Goal: Task Accomplishment & Management: Complete application form

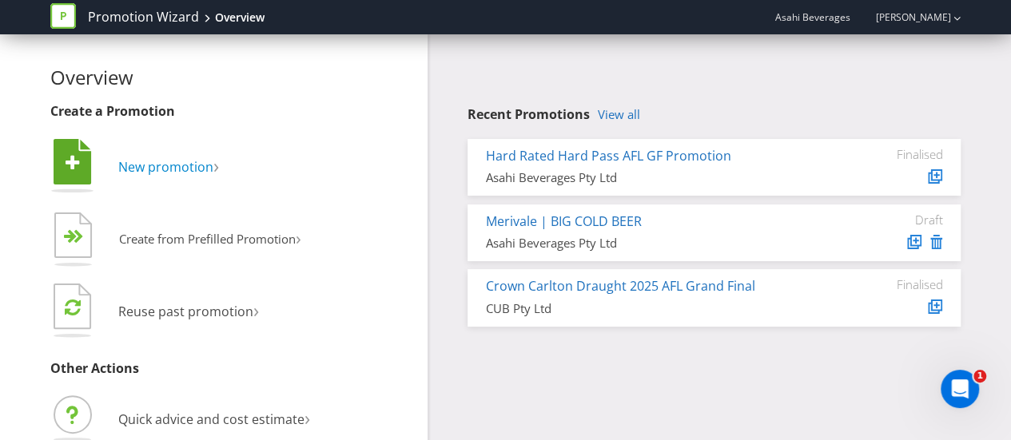
click at [157, 169] on span "New promotion" at bounding box center [165, 167] width 95 height 18
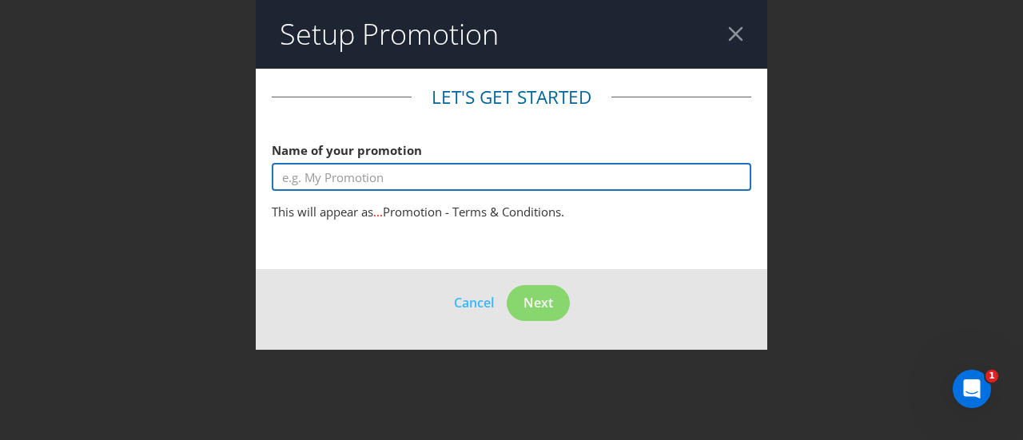
click at [460, 181] on input "text" at bounding box center [512, 177] width 480 height 28
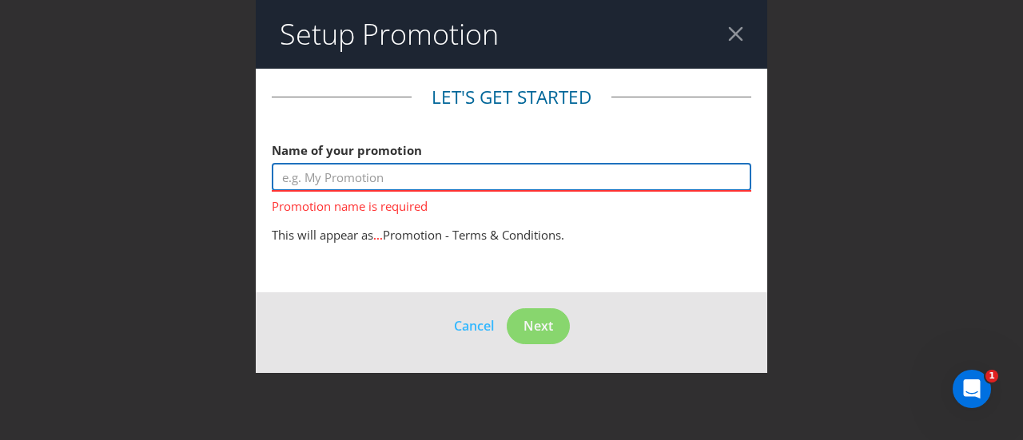
click at [458, 178] on input "text" at bounding box center [512, 177] width 480 height 28
paste input "Pirate Life x LIV Golf x Callaway - Social Media Competition"
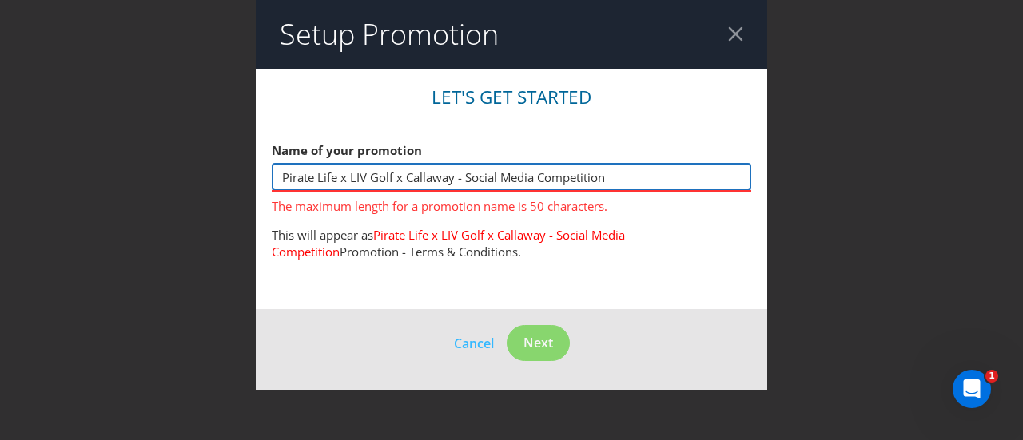
drag, startPoint x: 625, startPoint y: 181, endPoint x: 473, endPoint y: 178, distance: 151.9
click at [473, 178] on input "Pirate Life x LIV Golf x Callaway - Social Media Competition" at bounding box center [512, 177] width 480 height 28
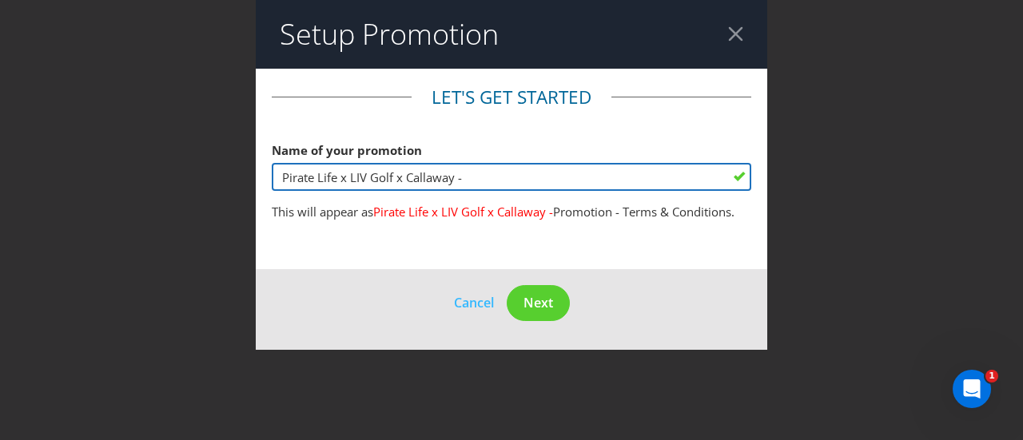
click at [401, 177] on input "Pirate Life x LIV Golf x Callaway -" at bounding box center [512, 177] width 480 height 28
click at [508, 179] on input "Pirate Life, LIV Golf, Callaway -" at bounding box center [512, 177] width 480 height 28
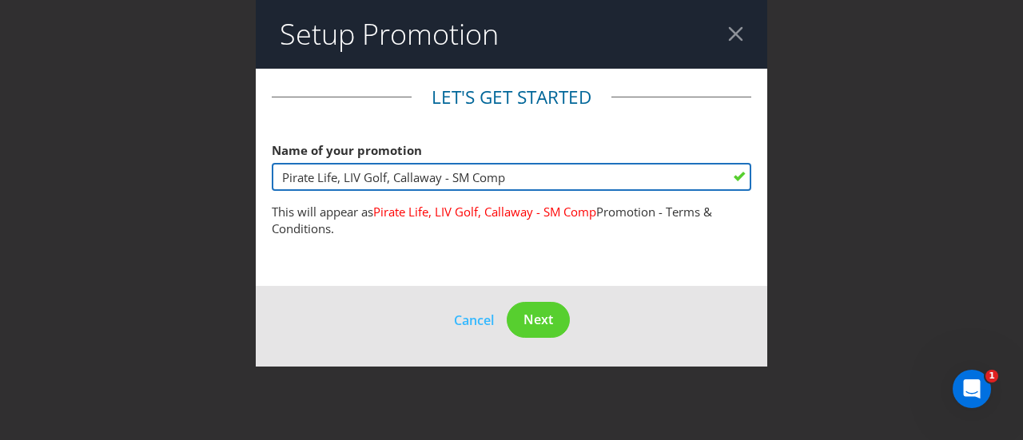
click at [389, 185] on input "Pirate Life, LIV Golf, Callaway - SM Comp" at bounding box center [512, 177] width 480 height 28
drag, startPoint x: 523, startPoint y: 177, endPoint x: 465, endPoint y: 178, distance: 58.4
click at [465, 177] on input "Pirate Life x LIV Golf x Callaway - SM Comp" at bounding box center [512, 177] width 480 height 28
type input "Pirate Life x LIV Golf x Callaway - Instagram Comp"
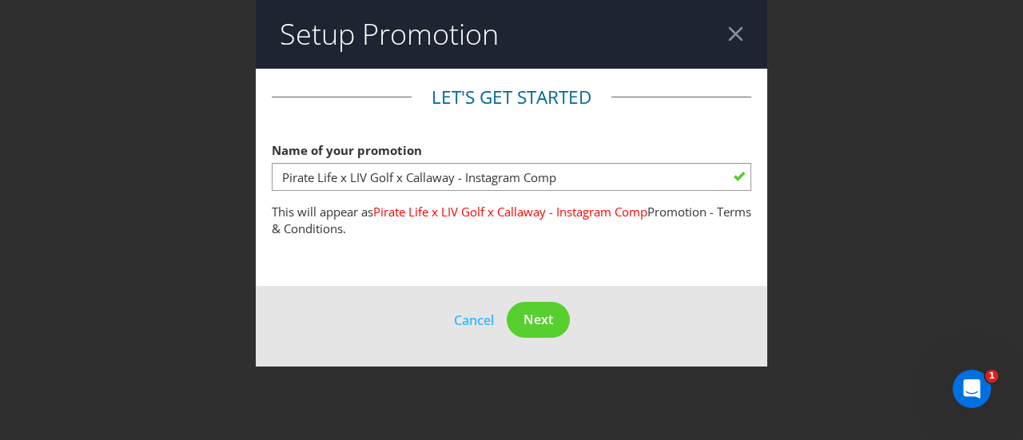
click at [631, 270] on main "Let's get started Name of your promotion Pirate Life x LIV Golf x Callaway - In…" at bounding box center [512, 178] width 512 height 218
click at [547, 311] on span "Next" at bounding box center [538, 320] width 30 height 18
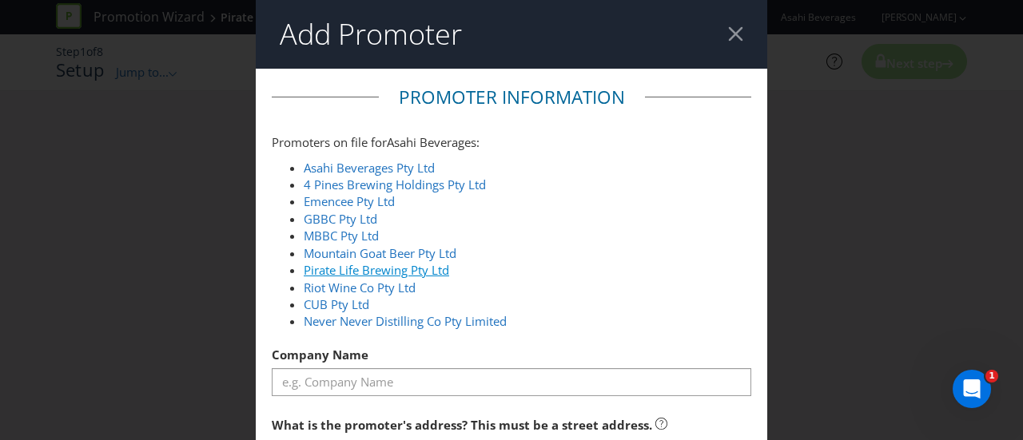
click at [425, 274] on link "Pirate Life Brewing Pty Ltd" at bounding box center [376, 270] width 145 height 16
type input "Pirate Life Brewing Pty Ltd"
type input "[STREET_ADDRESS]"
type input "Southbank"
type input "3006"
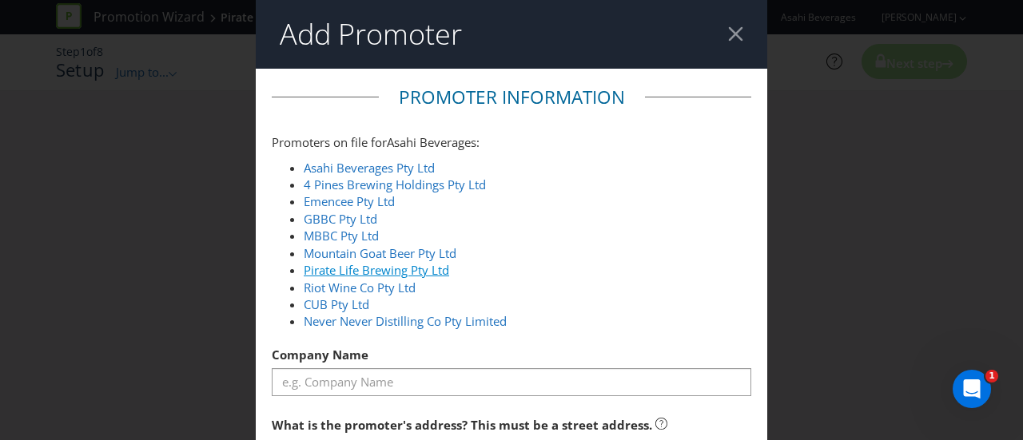
select select "AU"
type input "1800 244 054"
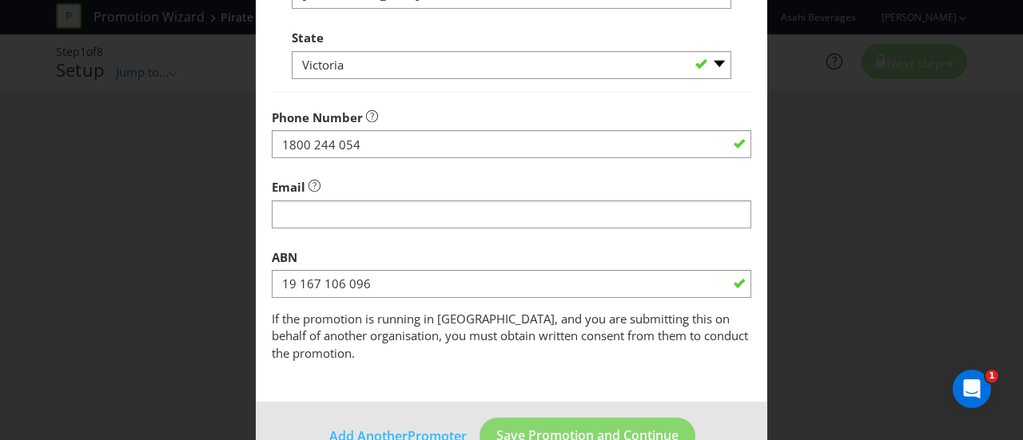
scroll to position [806, 0]
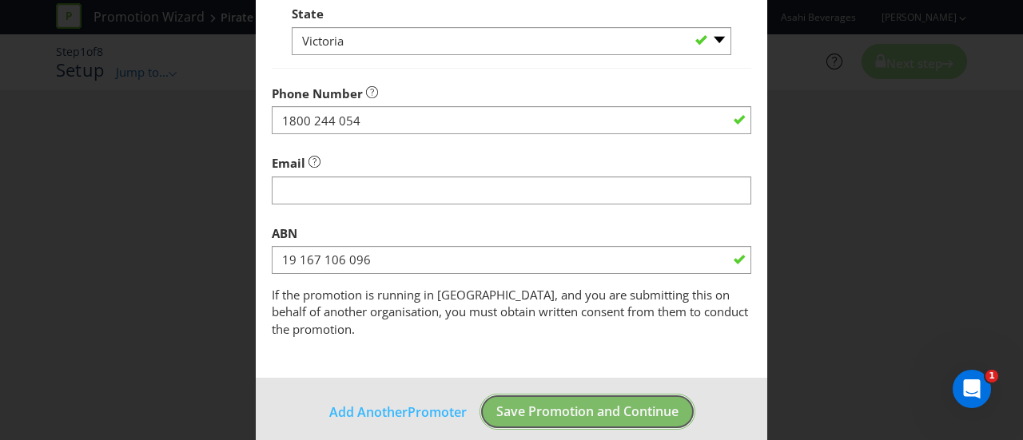
click at [556, 403] on span "Save Promotion and Continue" at bounding box center [587, 412] width 182 height 18
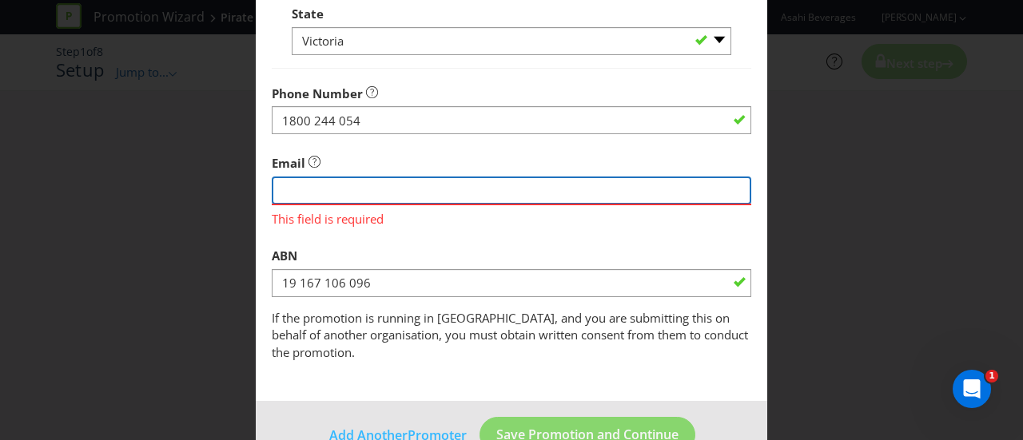
click at [443, 200] on input "string" at bounding box center [512, 191] width 480 height 28
type input "[PERSON_NAME][EMAIL_ADDRESS][PERSON_NAME][DOMAIN_NAME]"
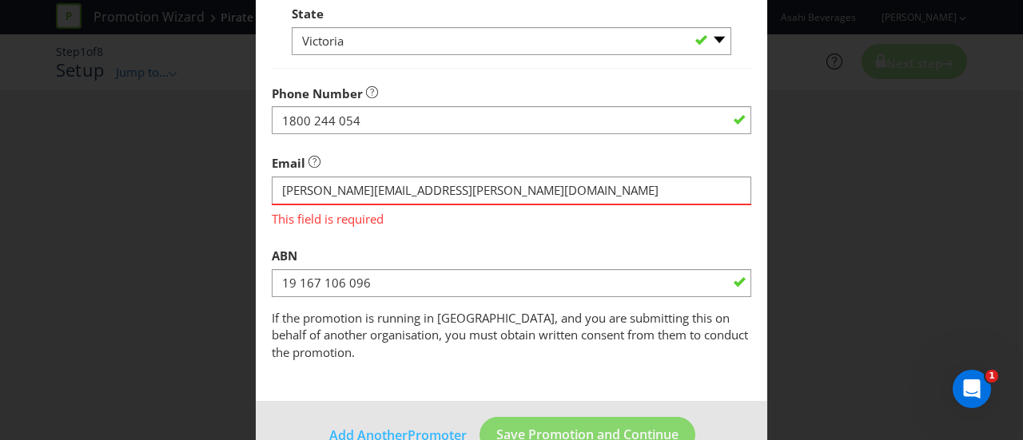
type input "Pirate Life Brewing"
type input "[STREET_ADDRESS][PERSON_NAME] (Entry via [PERSON_NAME][GEOGRAPHIC_DATA])"
type input "[GEOGRAPHIC_DATA]"
type input "5015"
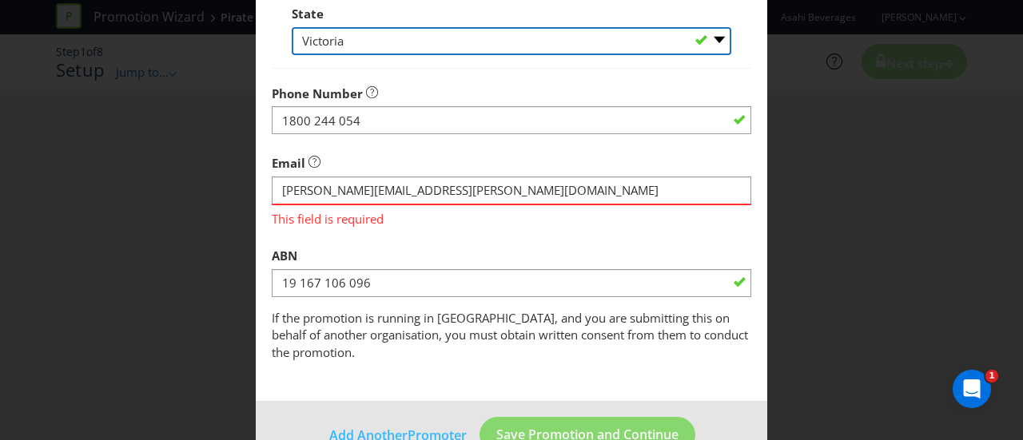
select select "SA"
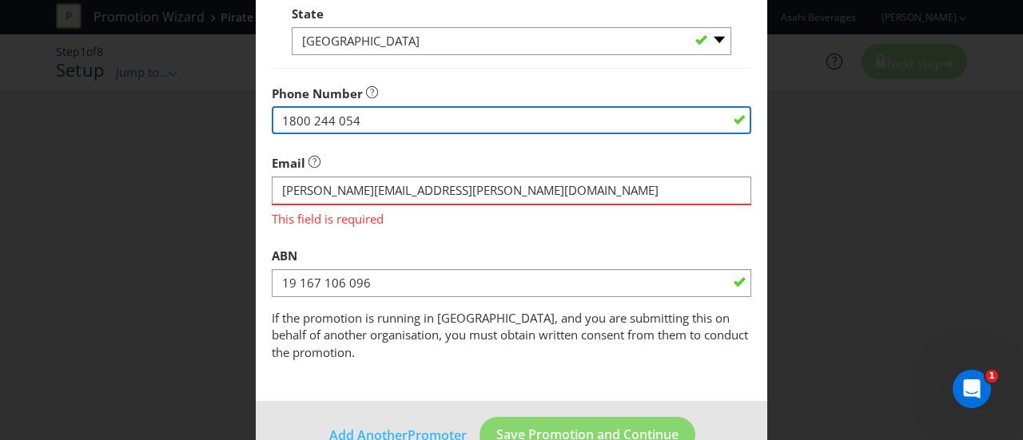
type input "0401947262"
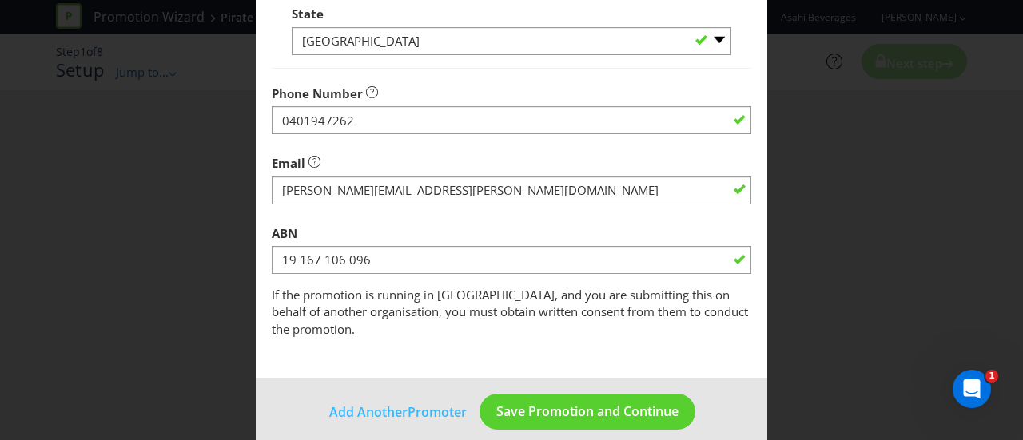
click at [559, 237] on div "ABN 19 167 106 096" at bounding box center [512, 246] width 480 height 58
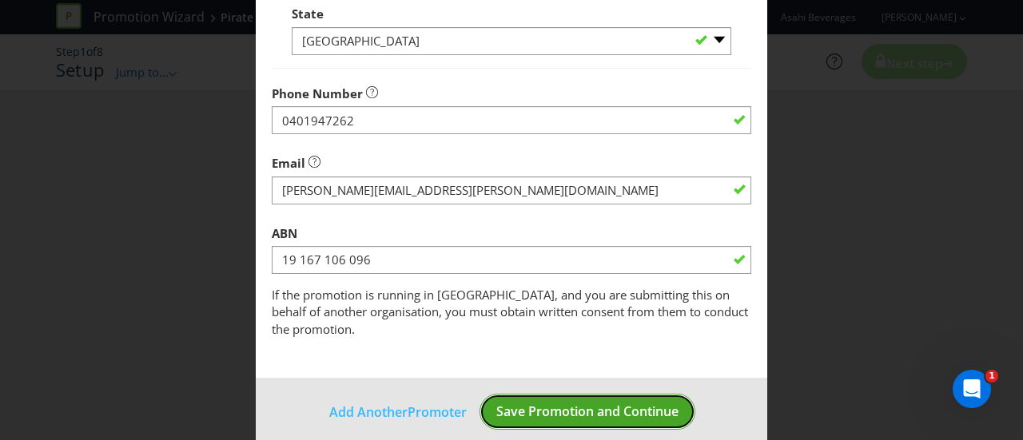
click at [569, 403] on span "Save Promotion and Continue" at bounding box center [587, 412] width 182 height 18
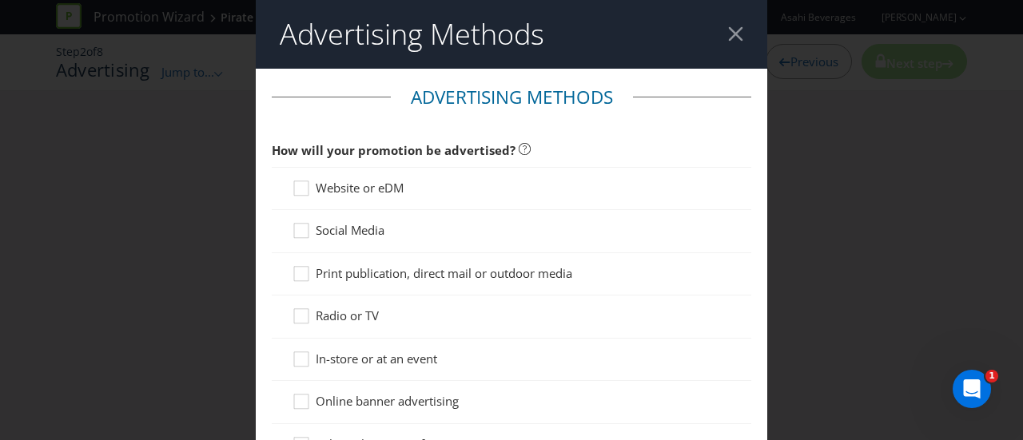
click at [388, 185] on span "Website or eDM" at bounding box center [360, 188] width 88 height 16
click at [0, 0] on input "Website or eDM" at bounding box center [0, 0] width 0 height 0
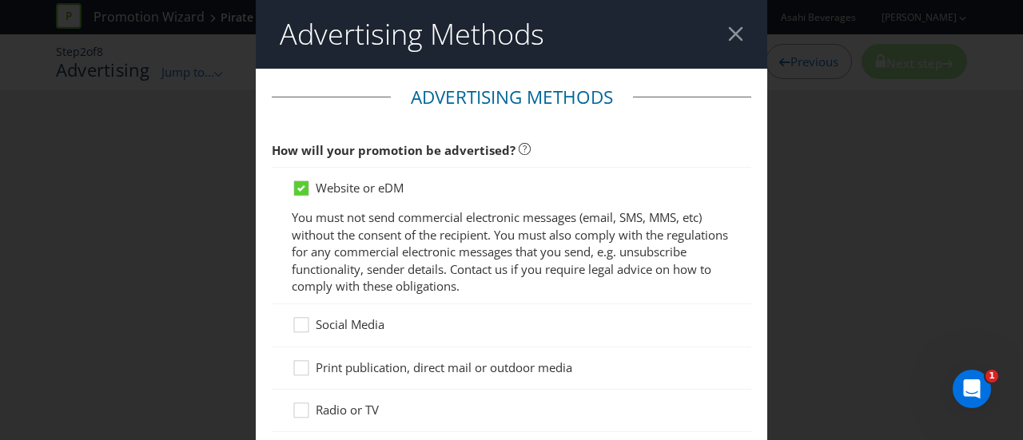
click at [368, 324] on span "Social Media" at bounding box center [350, 324] width 69 height 16
click at [0, 0] on input "Social Media" at bounding box center [0, 0] width 0 height 0
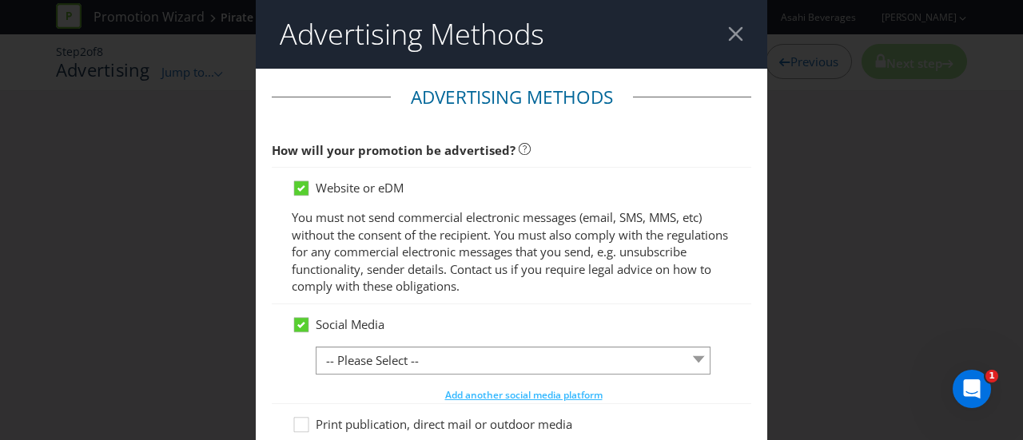
scroll to position [240, 0]
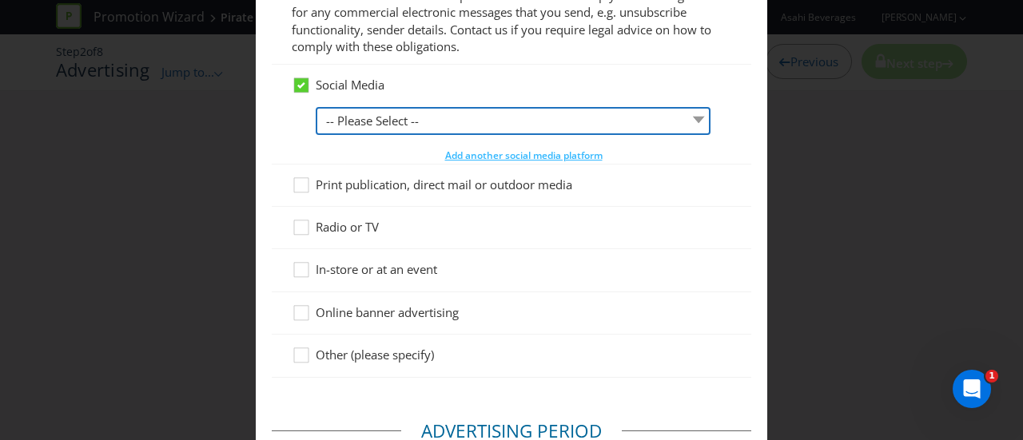
click at [401, 120] on select "-- Please Select -- Facebook X Instagram Snapchat LinkedIn Pinterest Tumblr You…" at bounding box center [513, 121] width 395 height 28
select select "INSTAGRAM"
click at [316, 107] on select "-- Please Select -- Facebook X Instagram Snapchat LinkedIn Pinterest Tumblr You…" at bounding box center [513, 121] width 395 height 28
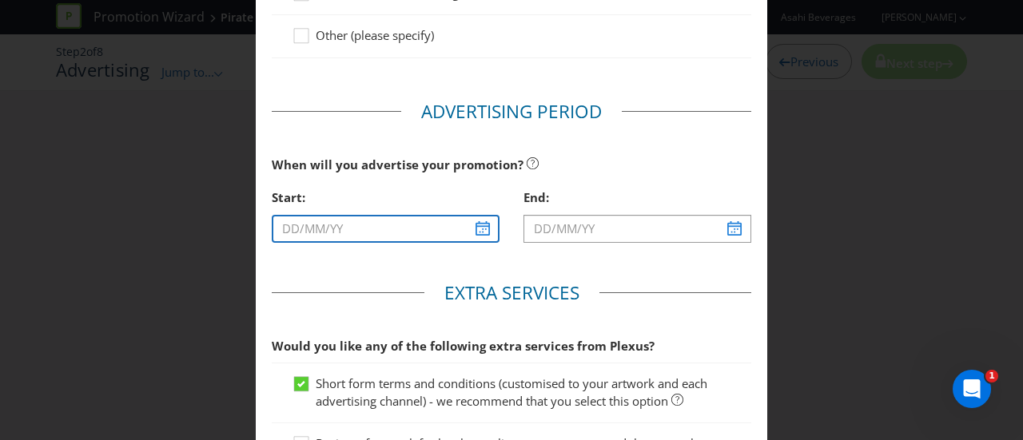
click at [424, 226] on input "text" at bounding box center [386, 229] width 228 height 28
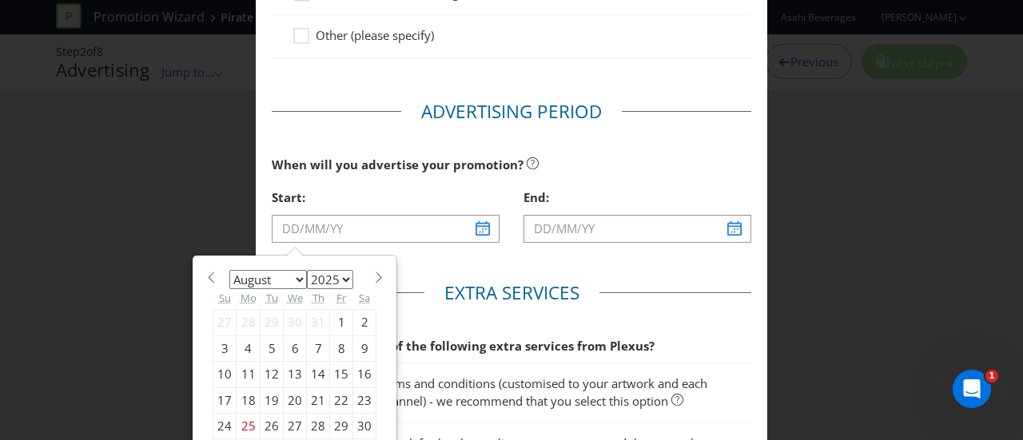
click at [288, 282] on select "January February March April May June July August September October November De…" at bounding box center [268, 279] width 78 height 19
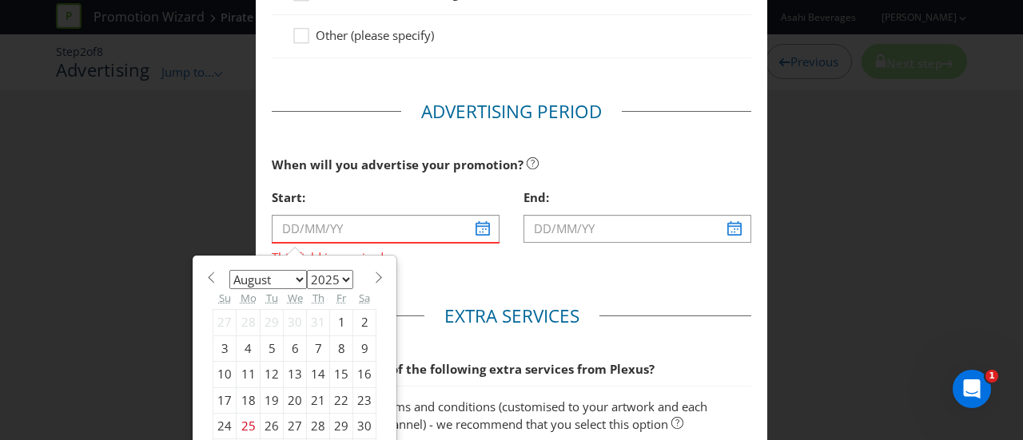
select select "8"
click at [229, 270] on select "January February March April May June July August September October November De…" at bounding box center [268, 279] width 78 height 19
click at [336, 320] on div "5" at bounding box center [341, 323] width 23 height 26
type input "[DATE]"
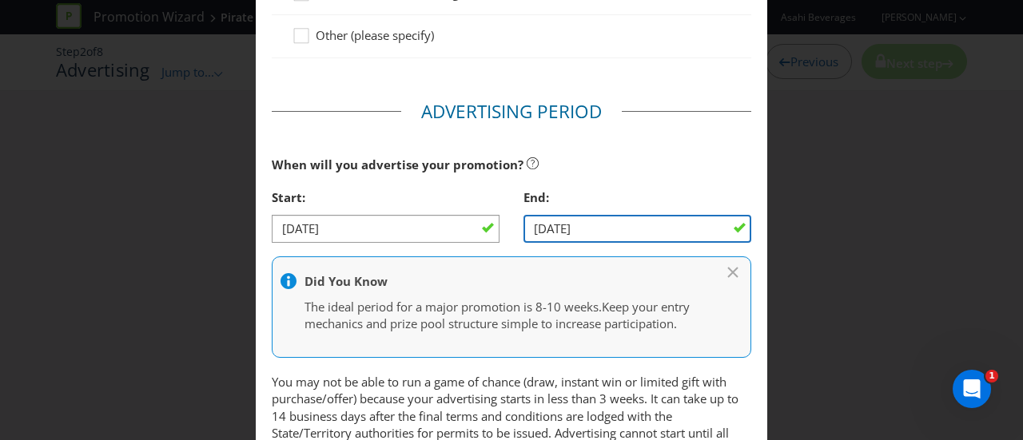
click at [594, 221] on input "[DATE]" at bounding box center [637, 229] width 228 height 28
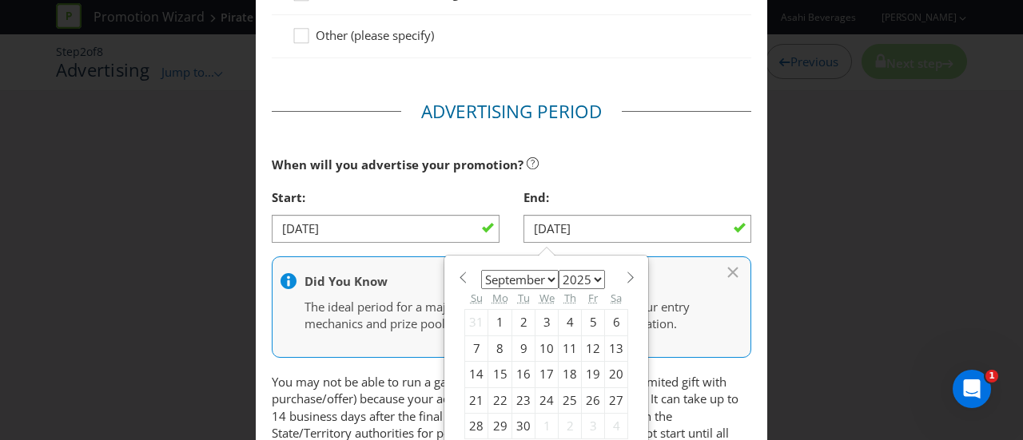
click at [587, 342] on div "12" at bounding box center [593, 349] width 23 height 26
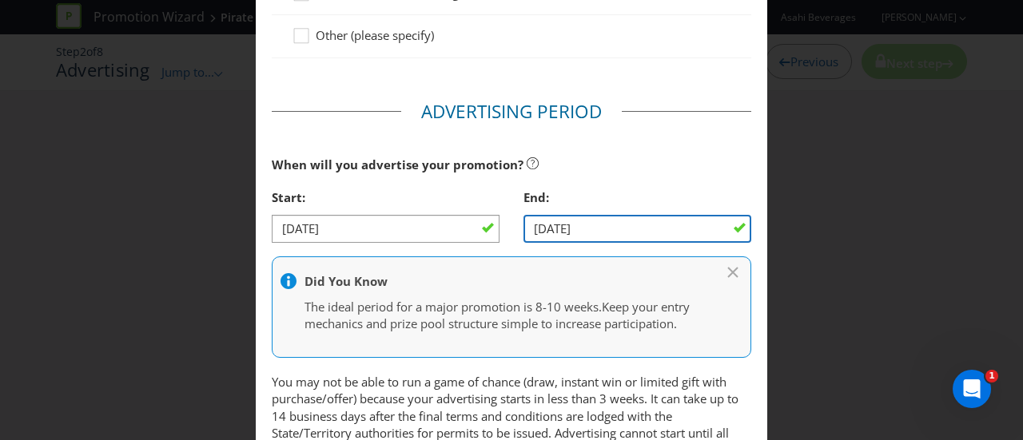
click at [595, 223] on input "[DATE]" at bounding box center [637, 229] width 228 height 28
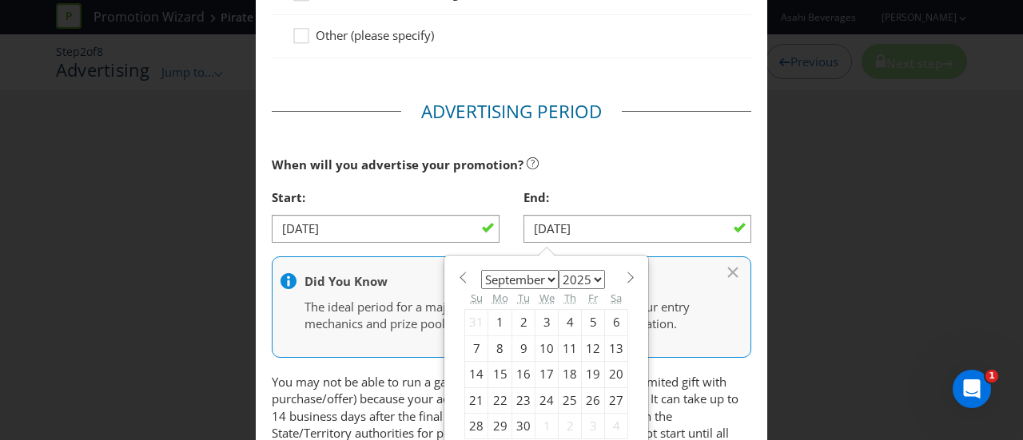
click at [582, 371] on div "19" at bounding box center [593, 375] width 23 height 26
type input "[DATE]"
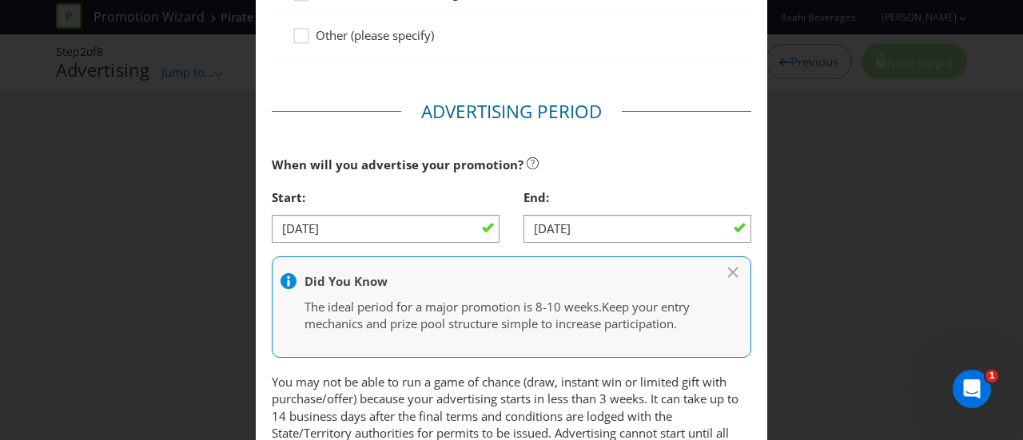
click at [728, 269] on icon at bounding box center [733, 273] width 10 height 10
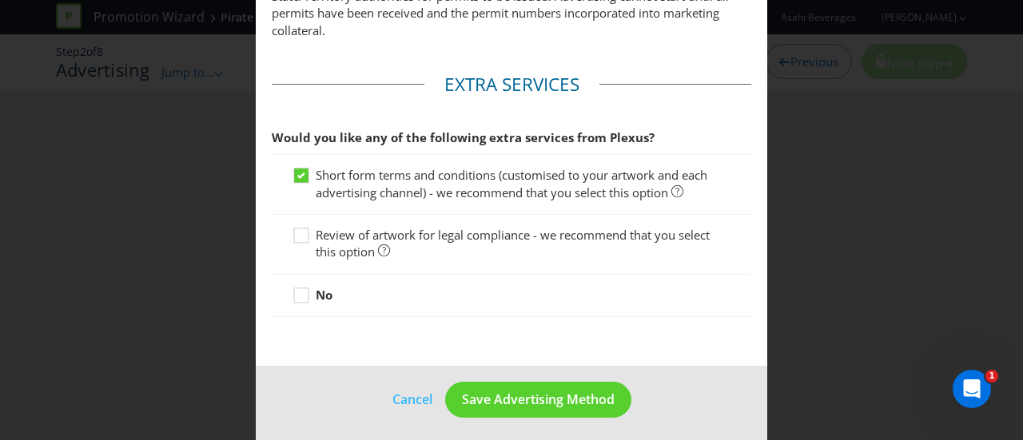
scroll to position [881, 0]
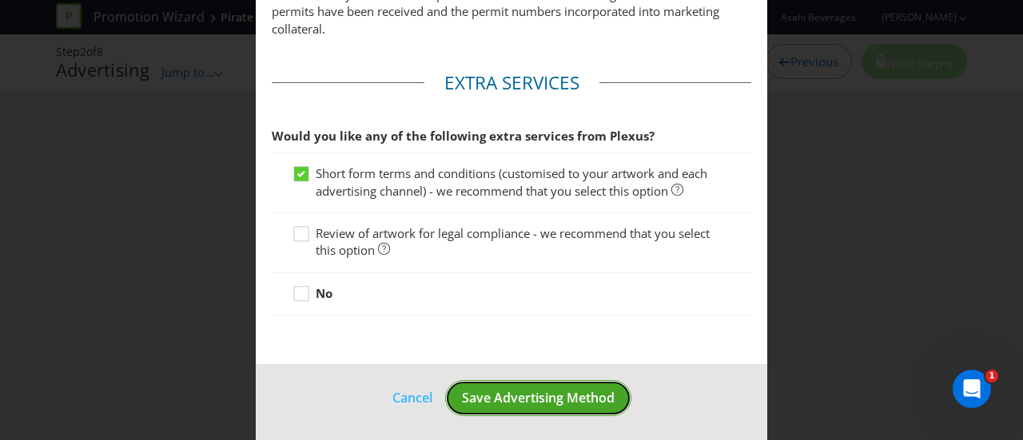
click at [535, 396] on span "Save Advertising Method" at bounding box center [538, 398] width 153 height 18
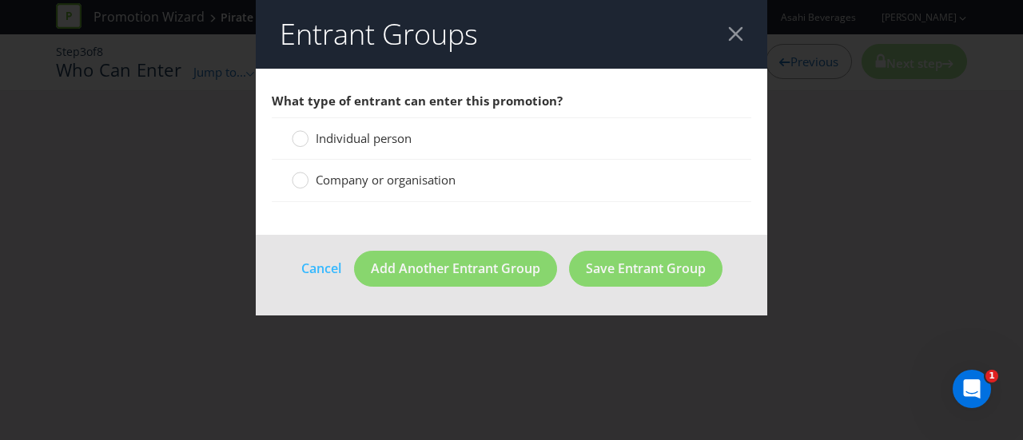
click at [392, 140] on span "Individual person" at bounding box center [364, 138] width 96 height 16
click at [0, 0] on input "Individual person" at bounding box center [0, 0] width 0 height 0
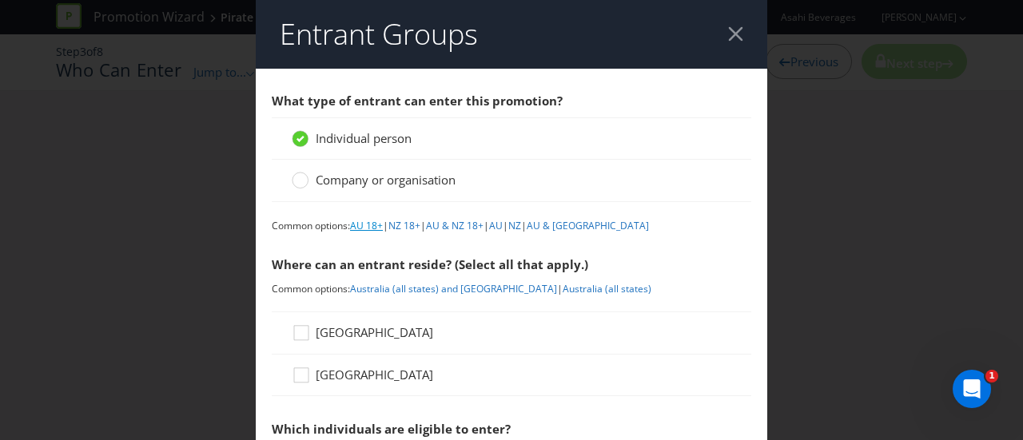
click at [364, 227] on link "AU 18+" at bounding box center [366, 226] width 33 height 14
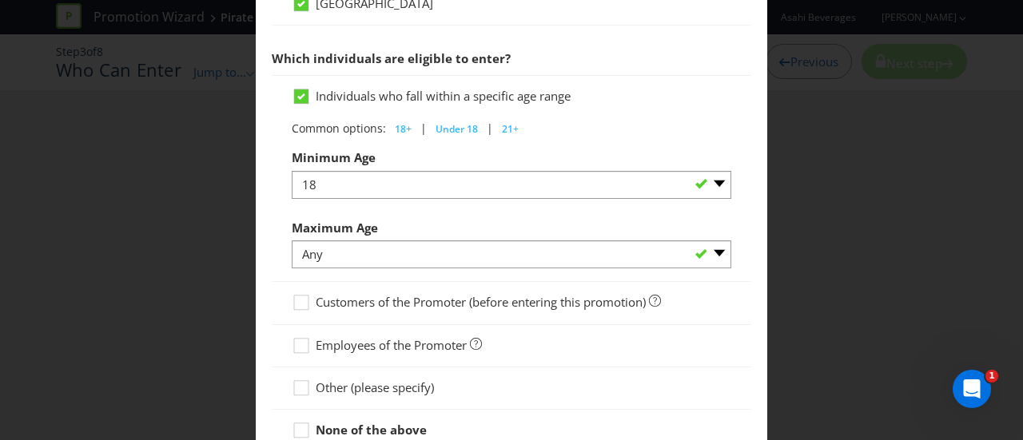
scroll to position [918, 0]
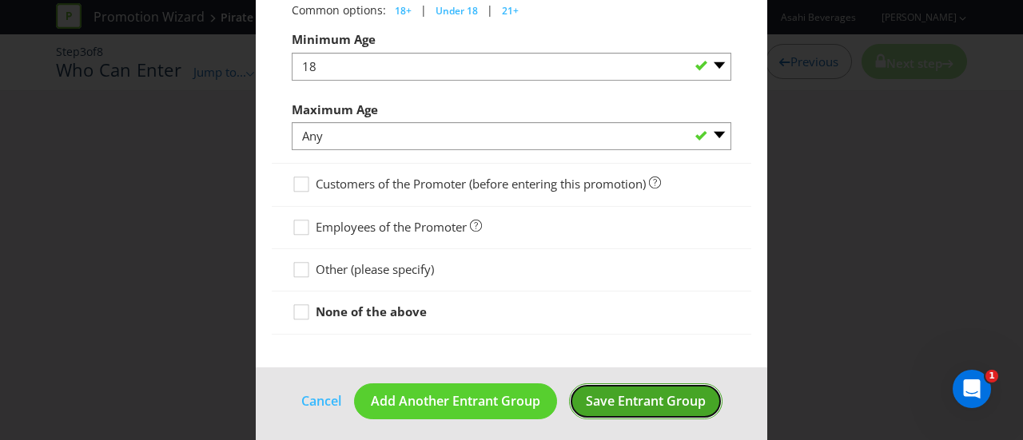
click at [654, 400] on span "Save Entrant Group" at bounding box center [646, 401] width 120 height 18
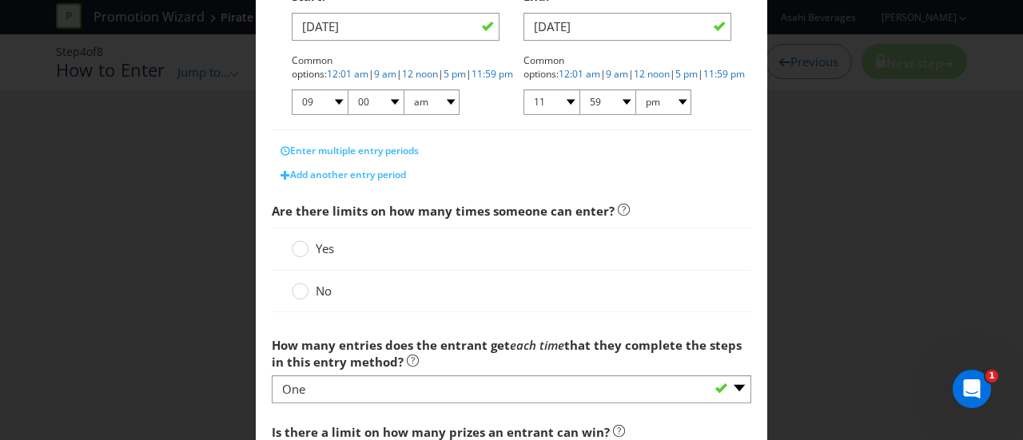
scroll to position [400, 0]
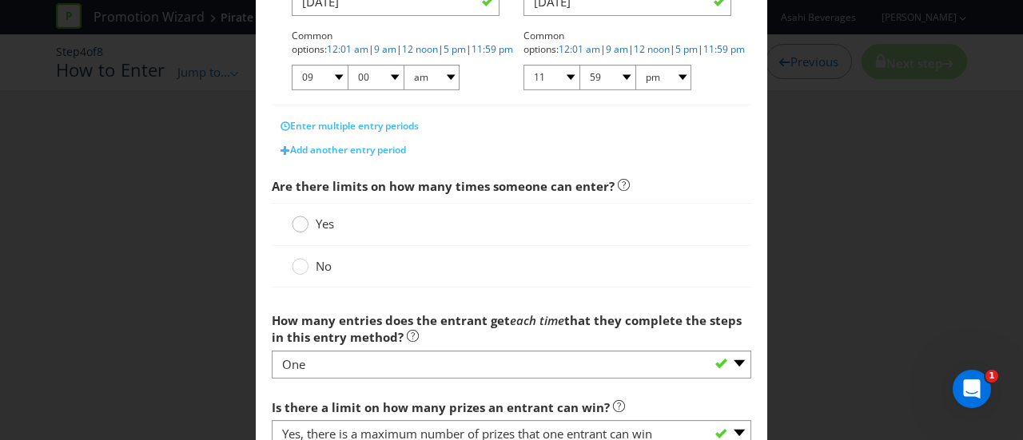
click at [301, 229] on circle at bounding box center [301, 225] width 16 height 16
click at [0, 0] on input "Yes" at bounding box center [0, 0] width 0 height 0
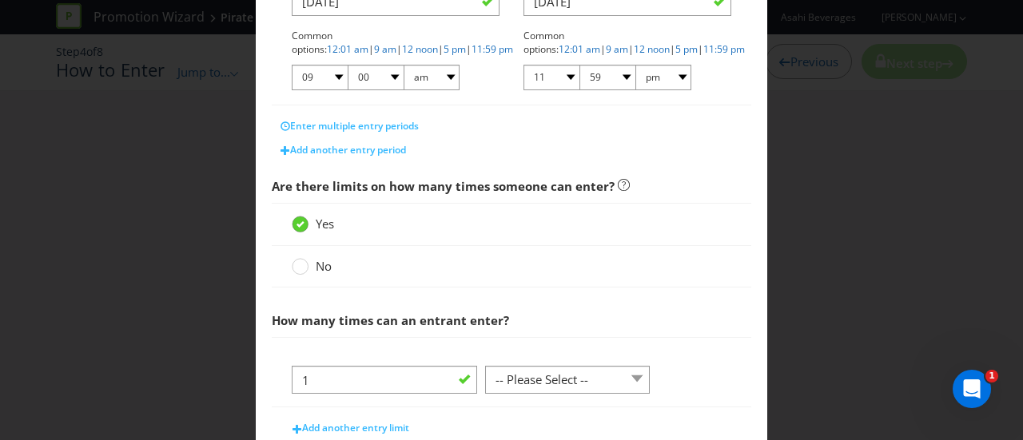
scroll to position [559, 0]
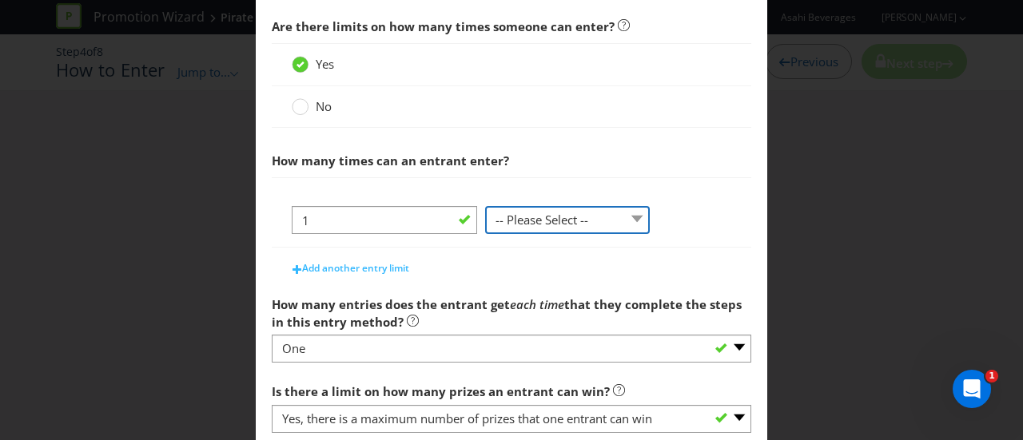
click at [615, 223] on select "-- Please Select -- per person per day per purchase per transaction Other (plea…" at bounding box center [567, 220] width 165 height 28
click at [711, 226] on div "1 -- Please Select -- per person per day per purchase per transaction Other (pl…" at bounding box center [512, 226] width 440 height 41
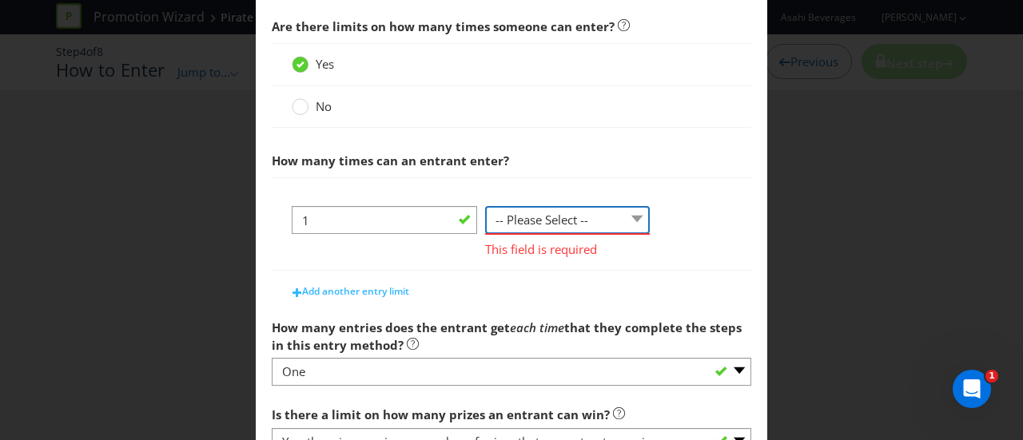
click at [567, 223] on select "-- Please Select -- per person per day per purchase per transaction Other (plea…" at bounding box center [567, 220] width 165 height 28
select select "PER_PERSON"
click at [485, 206] on select "-- Please Select -- per person per day per purchase per transaction Other (plea…" at bounding box center [567, 220] width 165 height 28
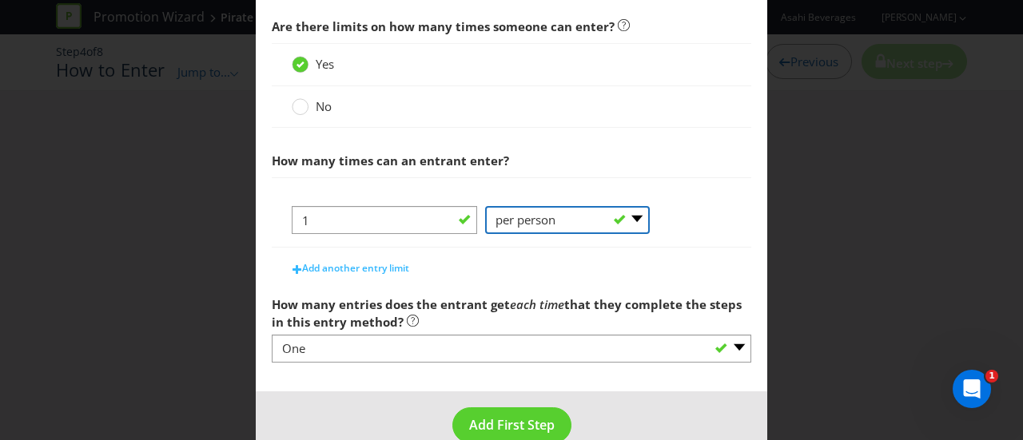
click at [551, 225] on select "-- Please Select -- per person per day per purchase per transaction Other (plea…" at bounding box center [567, 220] width 165 height 28
click at [567, 177] on div "1 -- Please Select -- per person per day per purchase per transaction Other (pl…" at bounding box center [512, 212] width 480 height 70
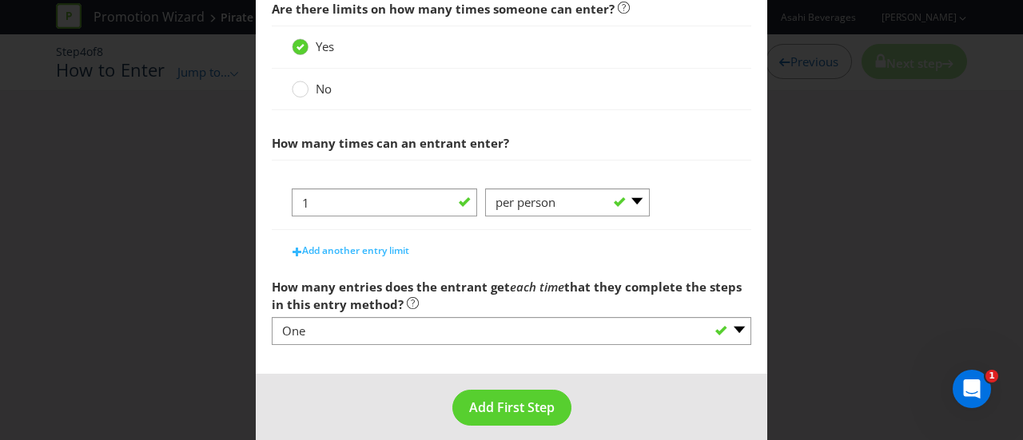
scroll to position [587, 0]
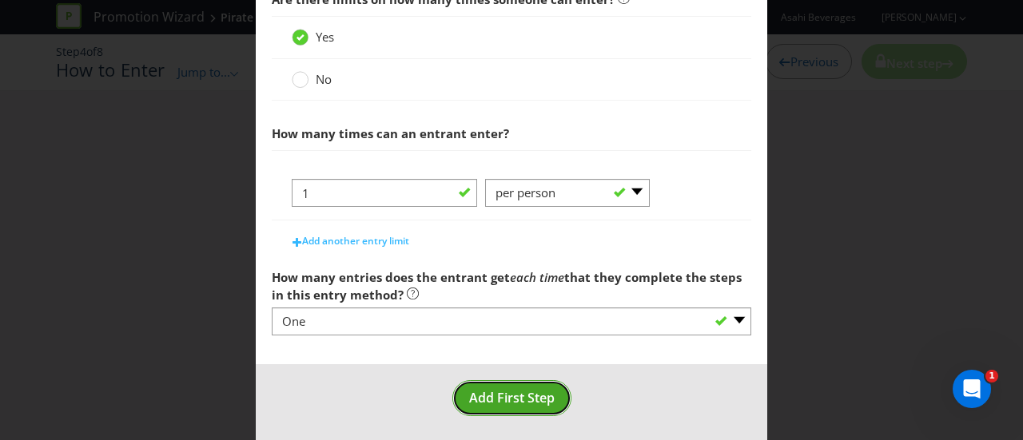
click at [523, 395] on span "Add First Step" at bounding box center [512, 398] width 86 height 18
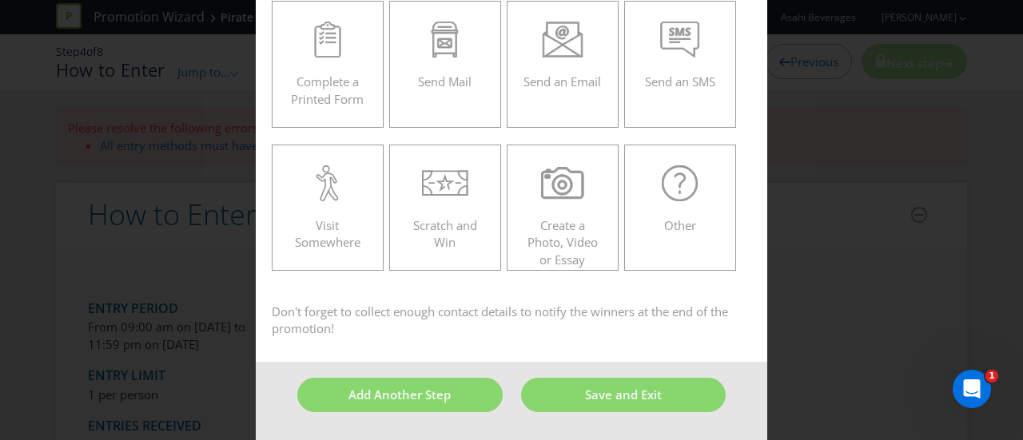
scroll to position [68, 0]
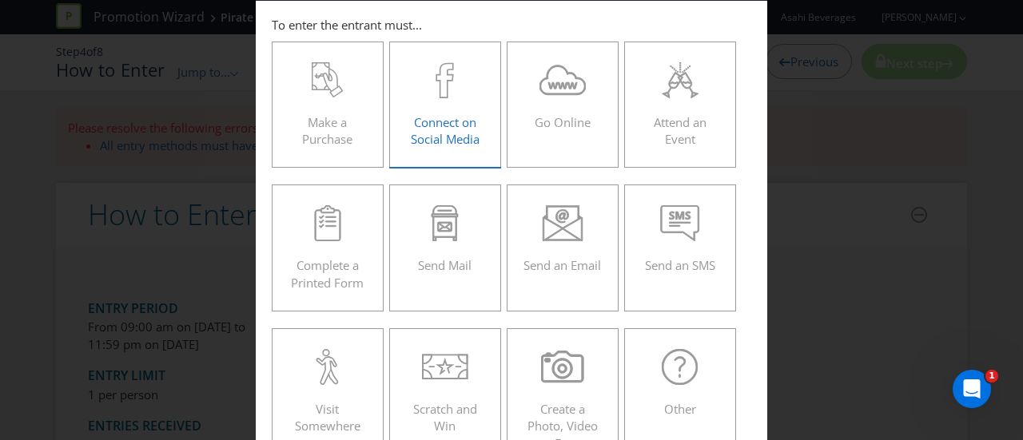
click at [456, 105] on div "Connect on Social Media" at bounding box center [445, 98] width 78 height 72
click at [0, 0] on input "Connect on Social Media" at bounding box center [0, 0] width 0 height 0
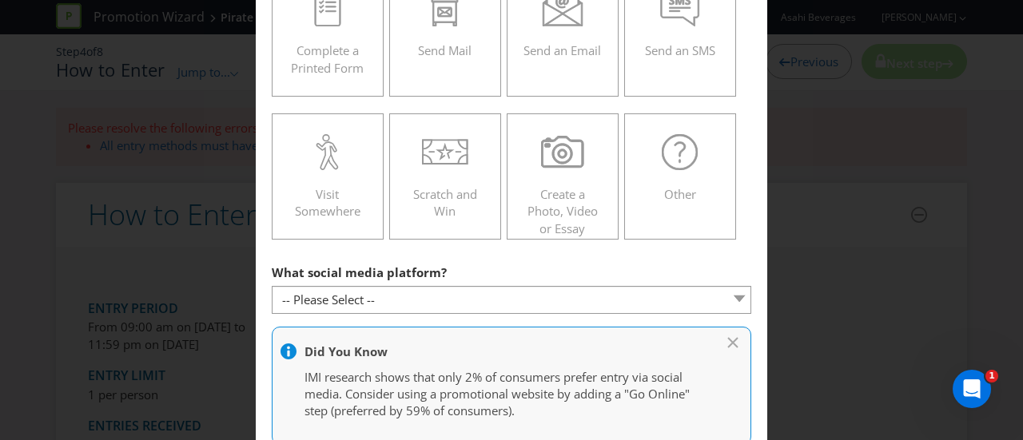
scroll to position [480, 0]
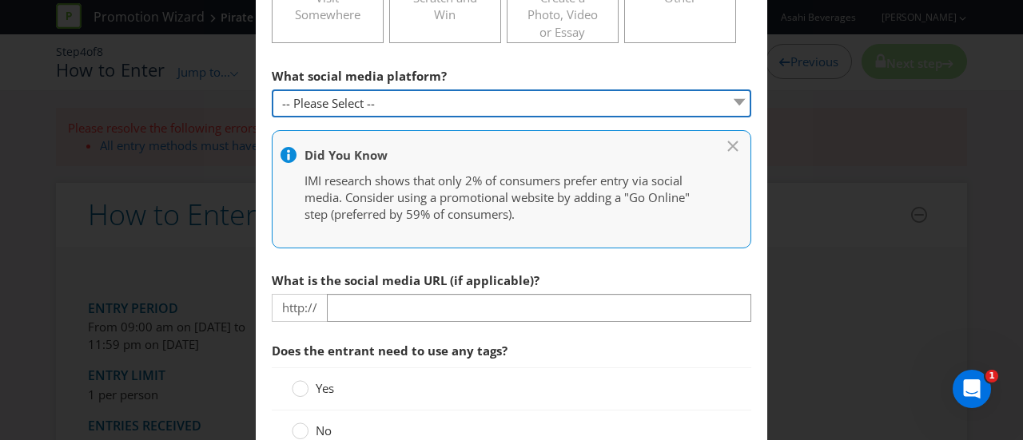
click at [440, 94] on select "-- Please Select -- Facebook X Instagram Snapchat Pinterest Tumblr Youtube Othe…" at bounding box center [512, 104] width 480 height 28
select select "INSTAGRAM"
click at [272, 90] on select "-- Please Select -- Facebook X Instagram Snapchat Pinterest Tumblr Youtube Othe…" at bounding box center [512, 104] width 480 height 28
type input "[DOMAIN_NAME][URL]"
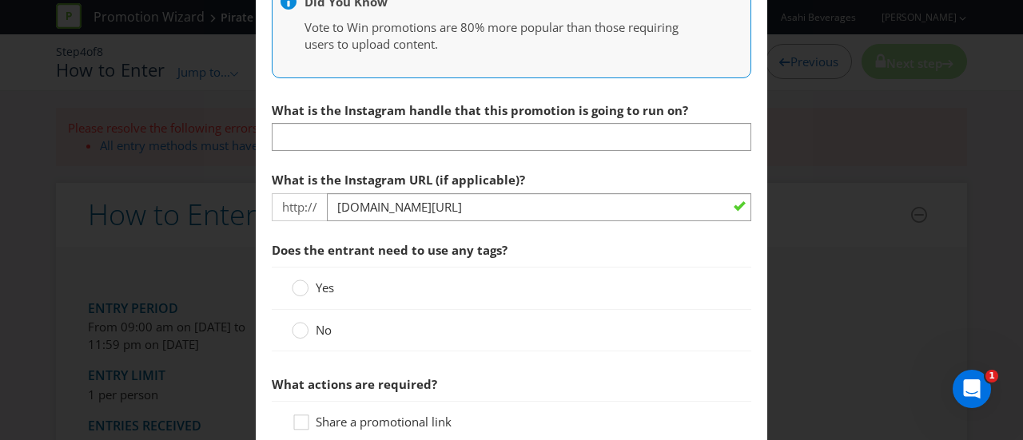
scroll to position [639, 0]
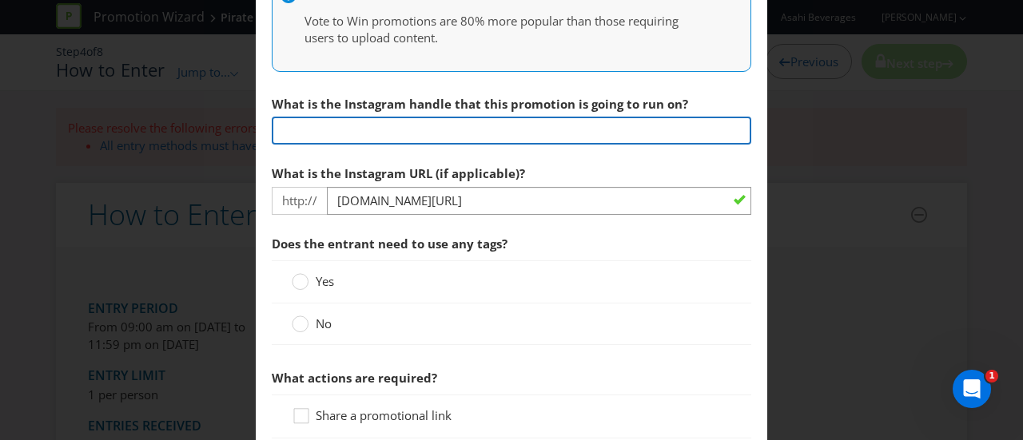
click at [457, 120] on input "text" at bounding box center [512, 131] width 480 height 28
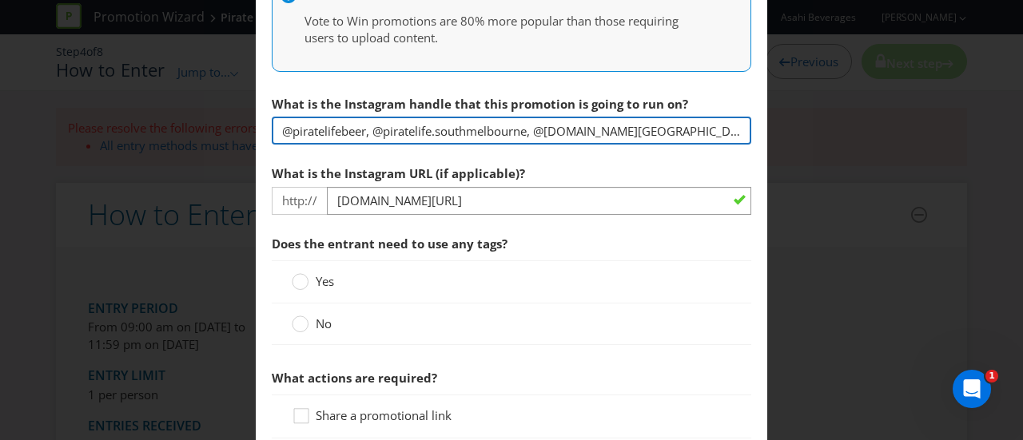
drag, startPoint x: 661, startPoint y: 134, endPoint x: 365, endPoint y: 148, distance: 296.0
click at [365, 148] on section "What social media platform? -- Please Select -- Facebook X Instagram Snapchat P…" at bounding box center [512, 301] width 480 height 803
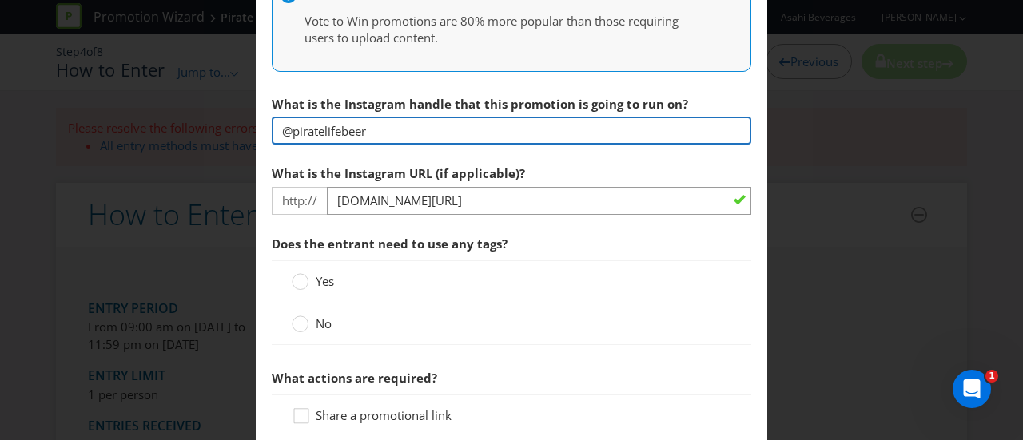
drag, startPoint x: 355, startPoint y: 116, endPoint x: 291, endPoint y: 130, distance: 65.5
click at [291, 130] on input "@piratelifebeer" at bounding box center [512, 131] width 480 height 28
type input "@piratelifebeer"
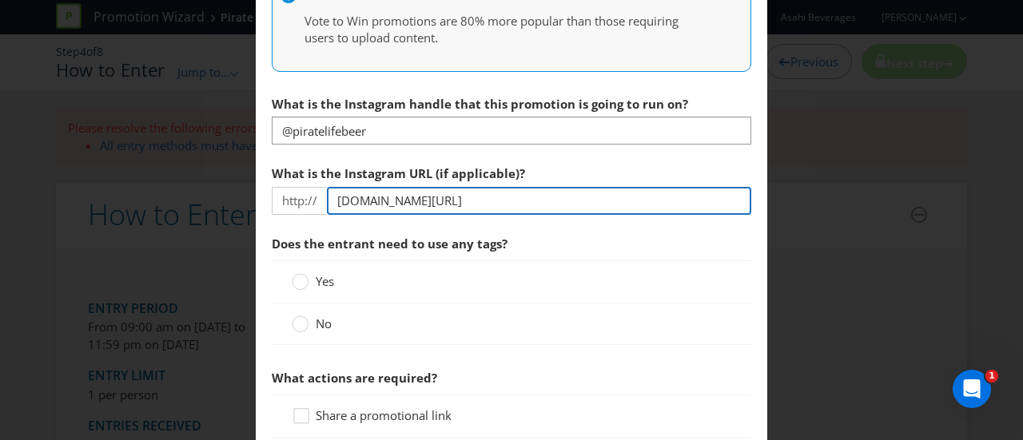
click at [567, 201] on input "[DOMAIN_NAME][URL]" at bounding box center [539, 201] width 424 height 28
paste input "piratelifebeer"
type input "[DOMAIN_NAME][URL]"
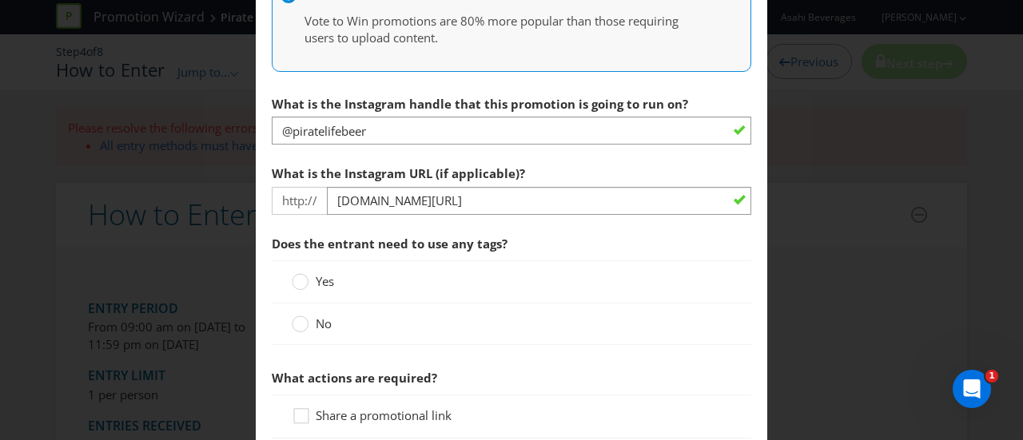
click at [559, 237] on span "Does the entrant need to use any tags?" at bounding box center [512, 244] width 480 height 33
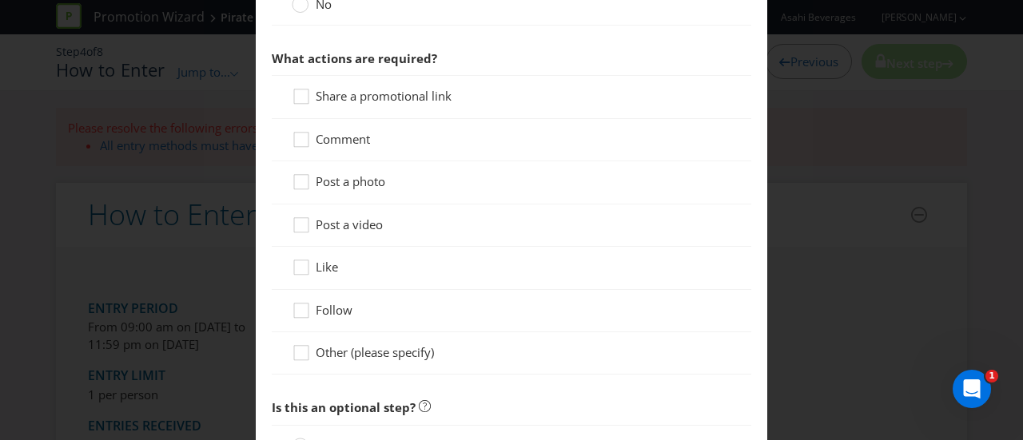
scroll to position [719, 0]
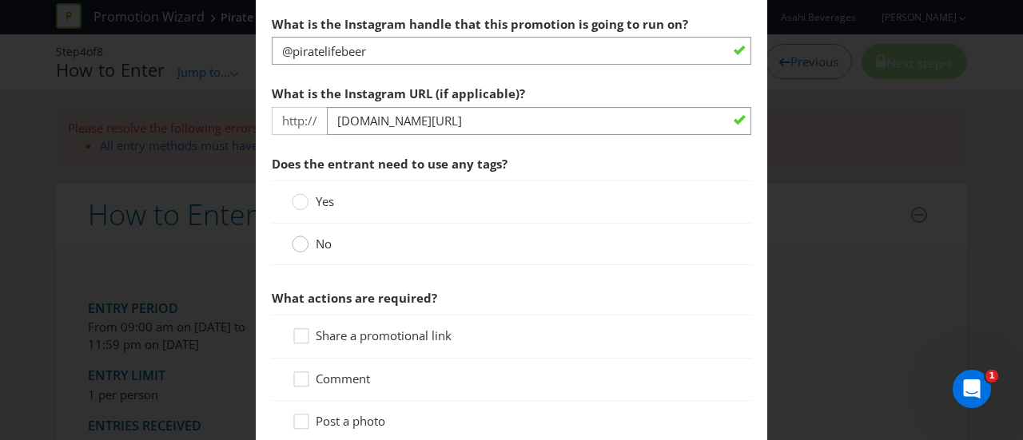
click at [297, 237] on div at bounding box center [301, 239] width 8 height 8
click at [0, 0] on input "No" at bounding box center [0, 0] width 0 height 0
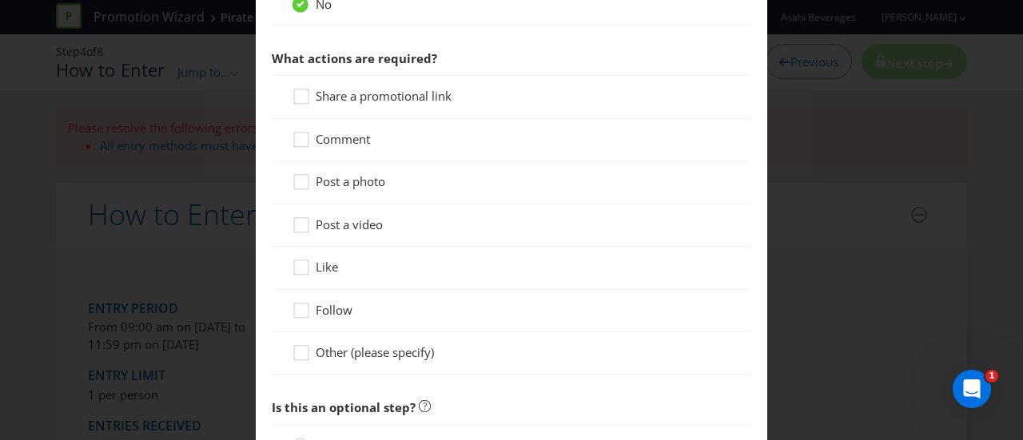
click at [327, 259] on span "Like" at bounding box center [327, 267] width 22 height 16
click at [0, 0] on input "Like" at bounding box center [0, 0] width 0 height 0
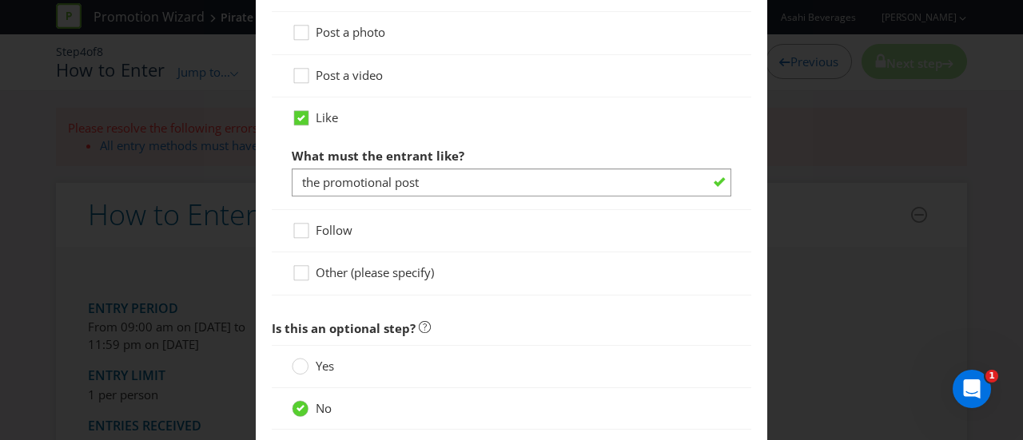
scroll to position [1203, 0]
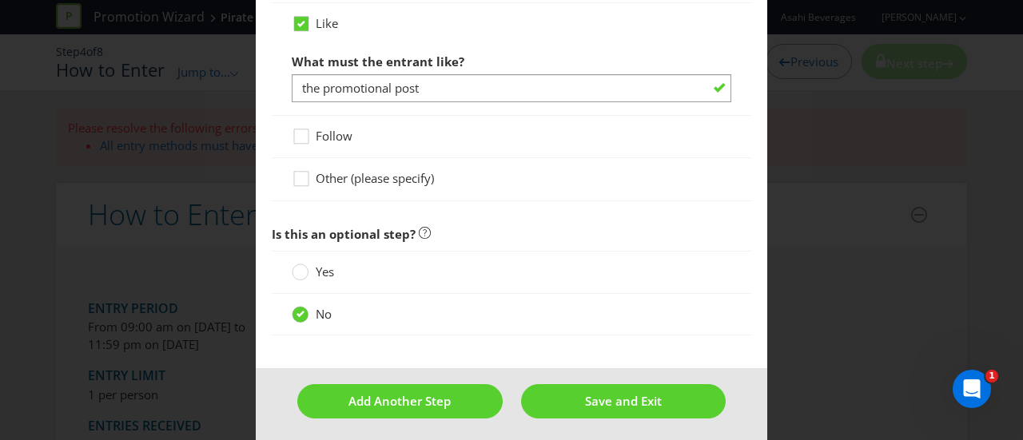
click at [352, 128] on span at bounding box center [353, 136] width 3 height 16
click at [0, 0] on input "Follow" at bounding box center [0, 0] width 0 height 0
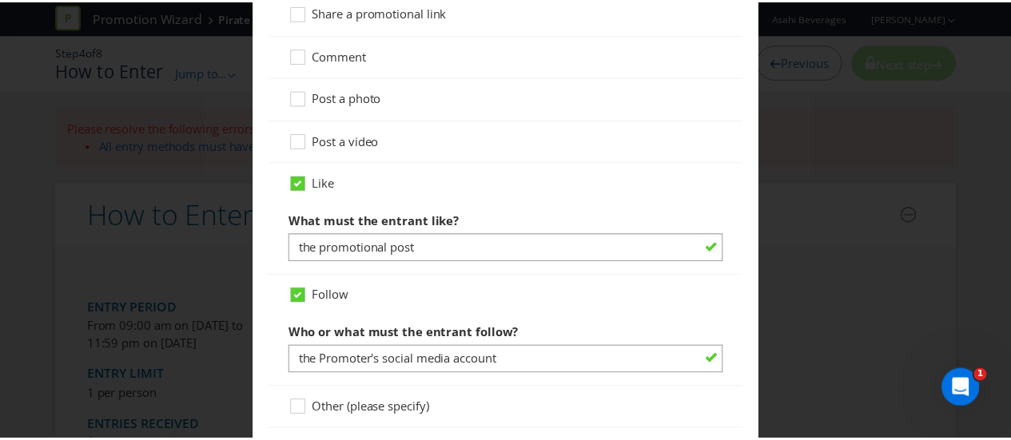
scroll to position [1272, 0]
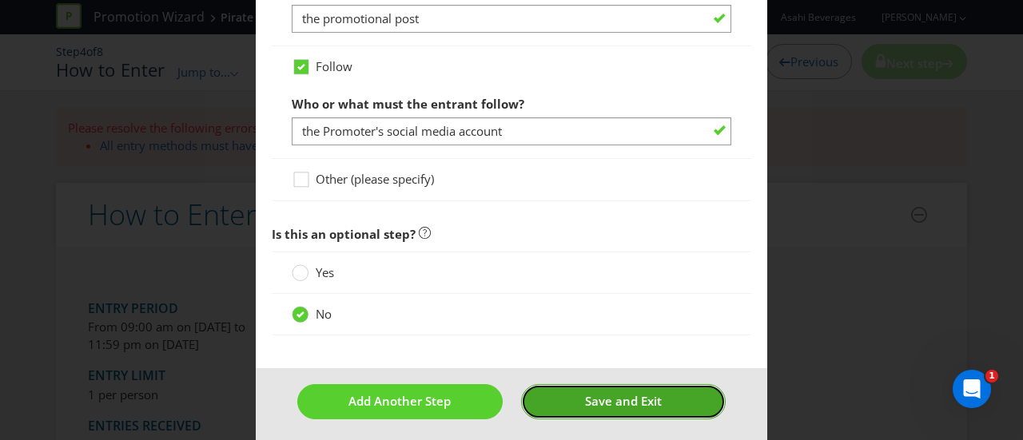
click at [558, 398] on button "Save and Exit" at bounding box center [623, 401] width 205 height 34
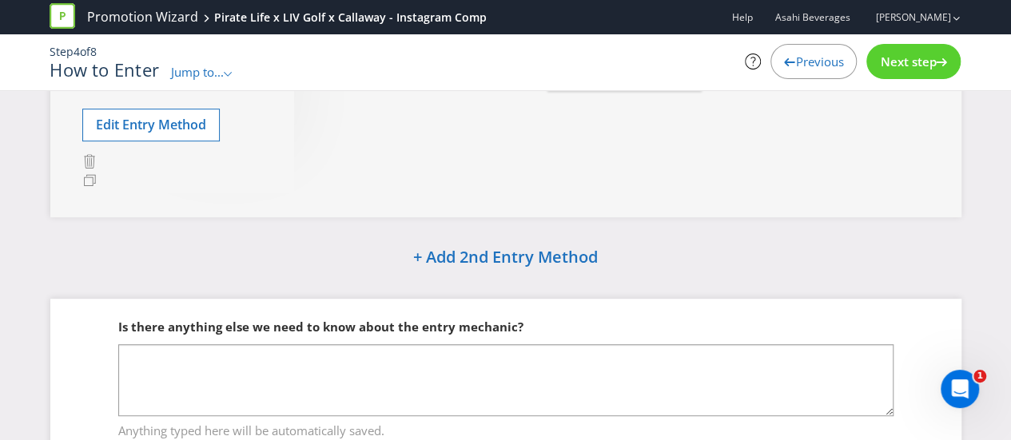
scroll to position [396, 0]
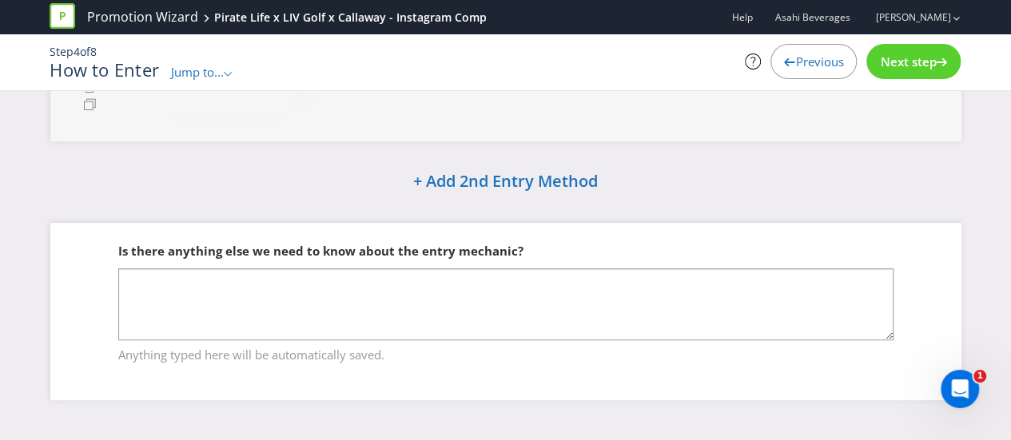
click at [648, 199] on div "How to Enter Entry Period From 09:00 am on [DATE] to 11:59 pm on [DATE] Entry L…" at bounding box center [505, 67] width 935 height 711
click at [939, 58] on icon at bounding box center [941, 62] width 11 height 8
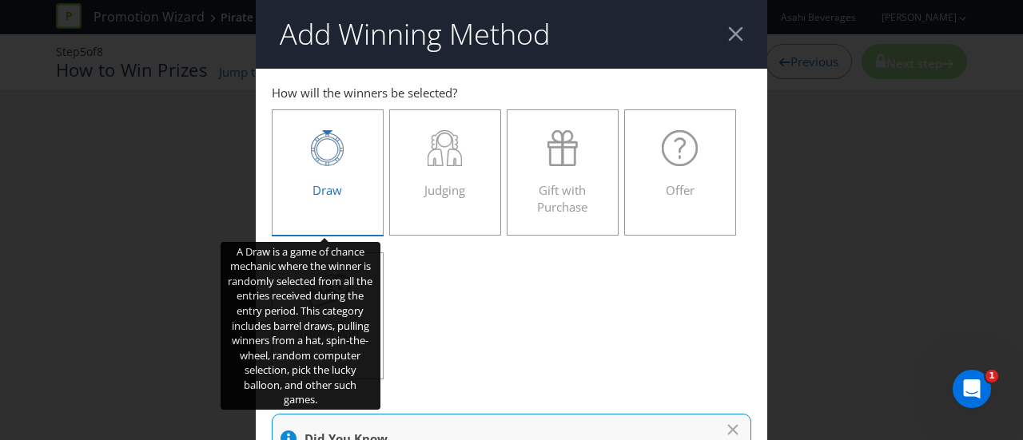
click at [356, 197] on div "Draw" at bounding box center [328, 166] width 78 height 72
click at [0, 0] on input "Draw" at bounding box center [0, 0] width 0 height 0
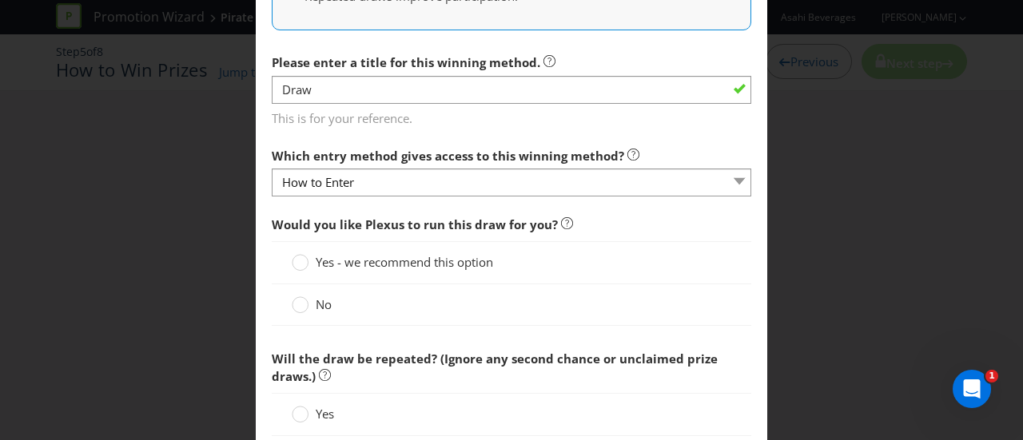
scroll to position [639, 0]
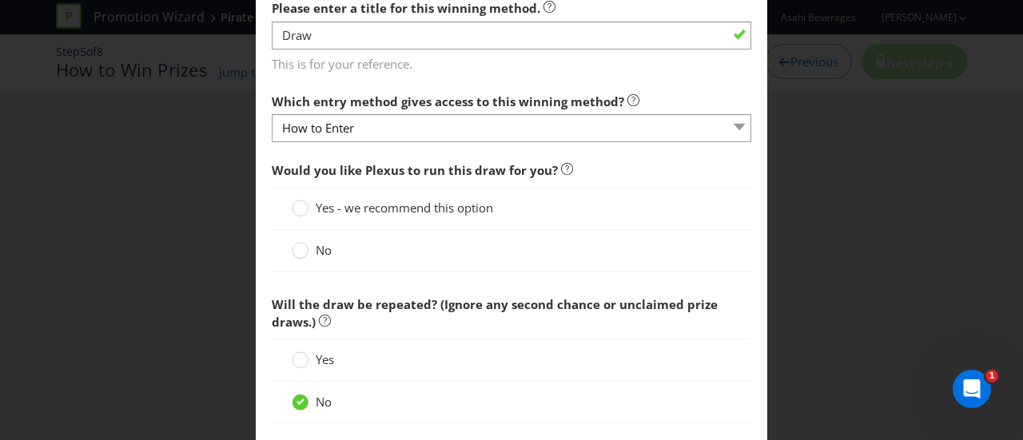
click at [317, 257] on div "No" at bounding box center [512, 251] width 480 height 42
click at [319, 252] on span "No" at bounding box center [324, 250] width 16 height 16
click at [0, 0] on input "No" at bounding box center [0, 0] width 0 height 0
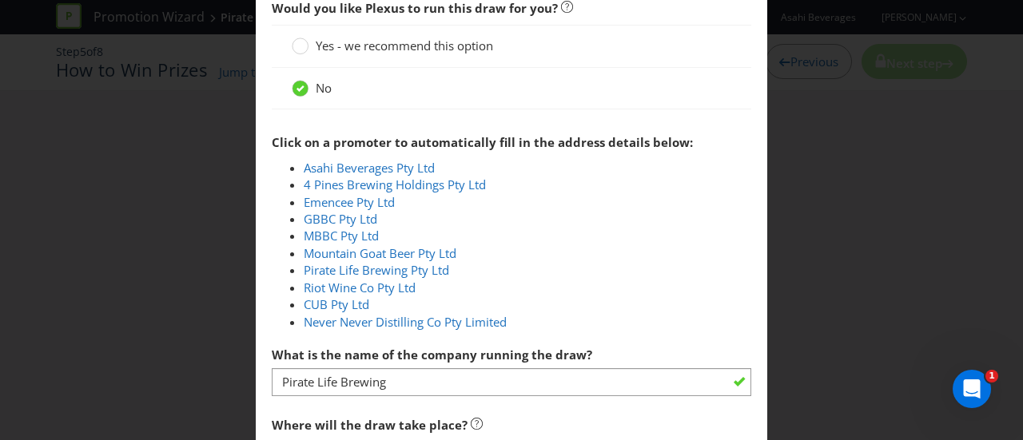
scroll to position [879, 0]
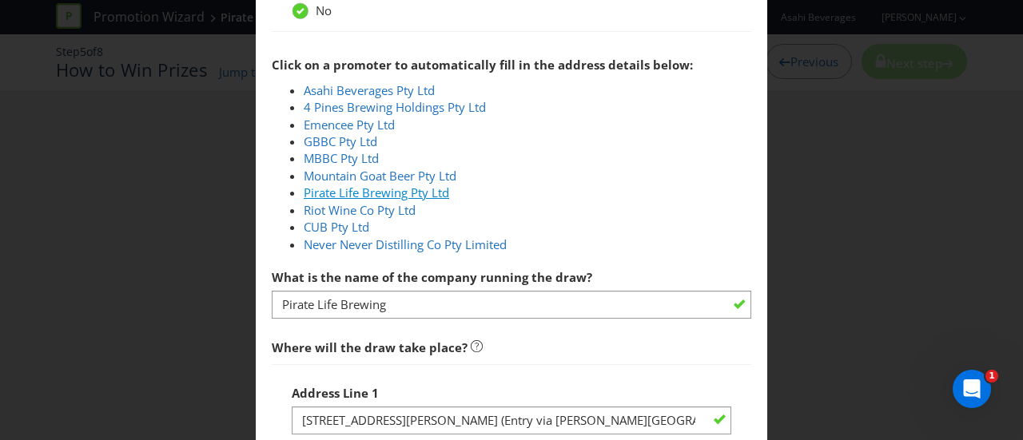
click at [356, 188] on link "Pirate Life Brewing Pty Ltd" at bounding box center [376, 193] width 145 height 16
type input "Pirate Life Brewing Pty Ltd"
type input "[STREET_ADDRESS]"
type input "Southbank"
type input "3006"
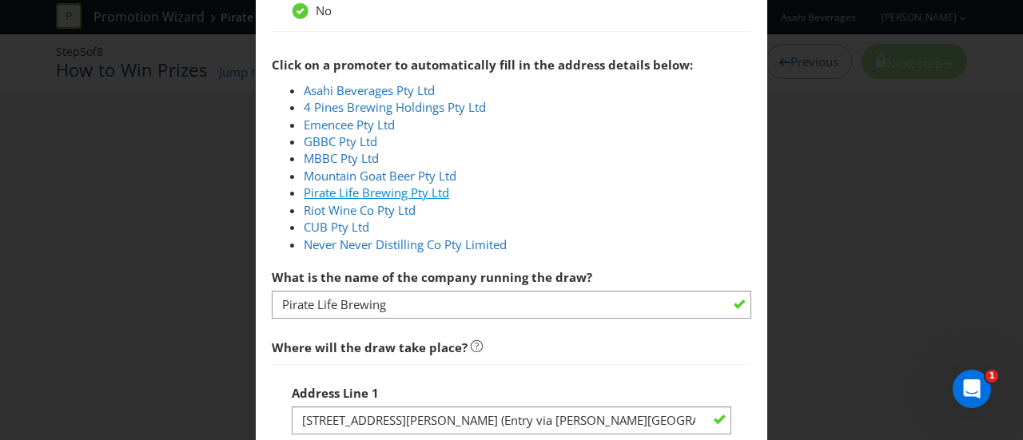
select select "VIC"
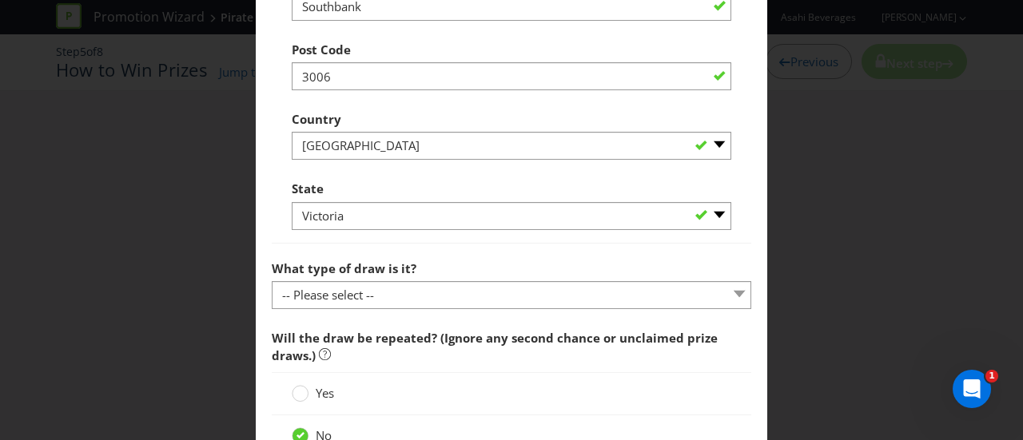
scroll to position [1519, 0]
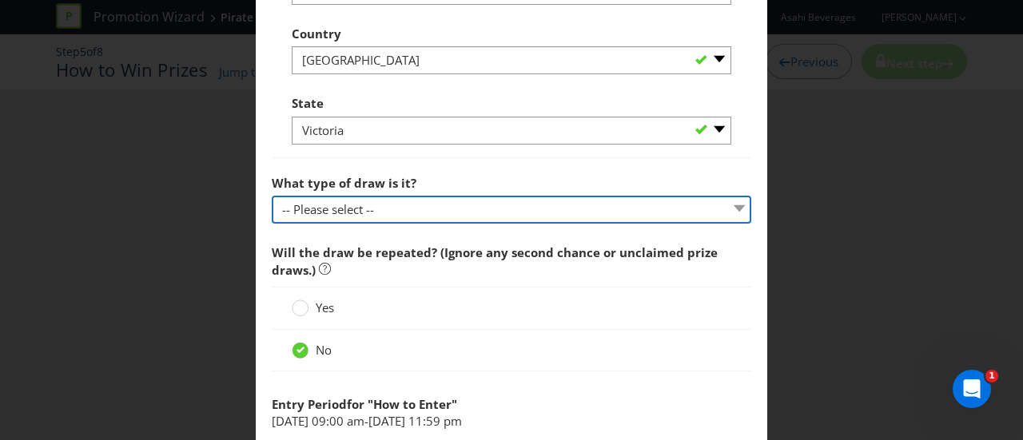
click at [356, 212] on select "-- Please select -- Computerised random selection Barrel draw Don't specify Oth…" at bounding box center [512, 210] width 480 height 28
click at [387, 199] on select "-- Please select -- Computerised random selection Barrel draw Don't specify Oth…" at bounding box center [512, 210] width 480 height 28
select select "DONT_SPECIFY"
click at [272, 196] on select "-- Please select -- Computerised random selection Barrel draw Don't specify Oth…" at bounding box center [512, 210] width 480 height 28
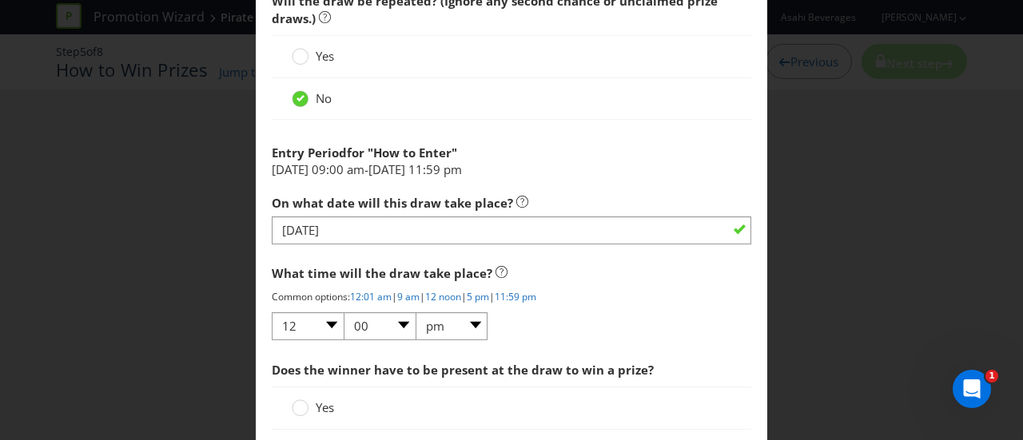
scroll to position [1749, 0]
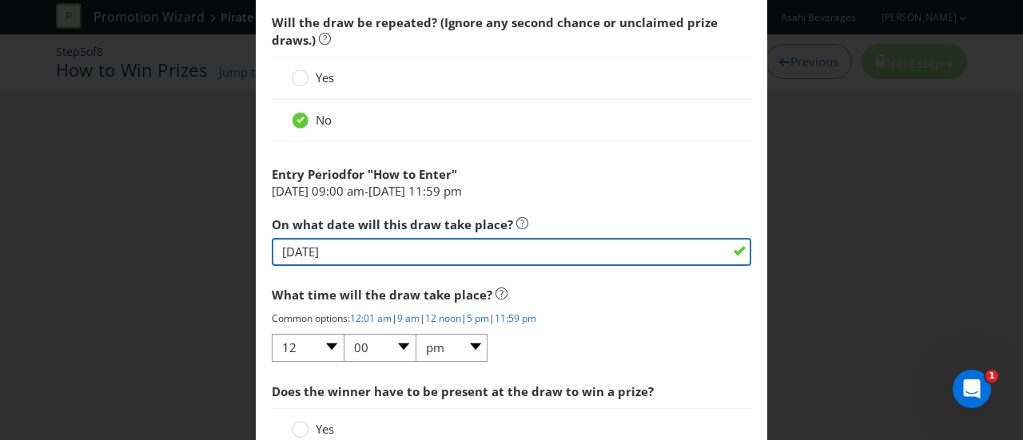
click at [365, 242] on input "[DATE]" at bounding box center [512, 252] width 480 height 28
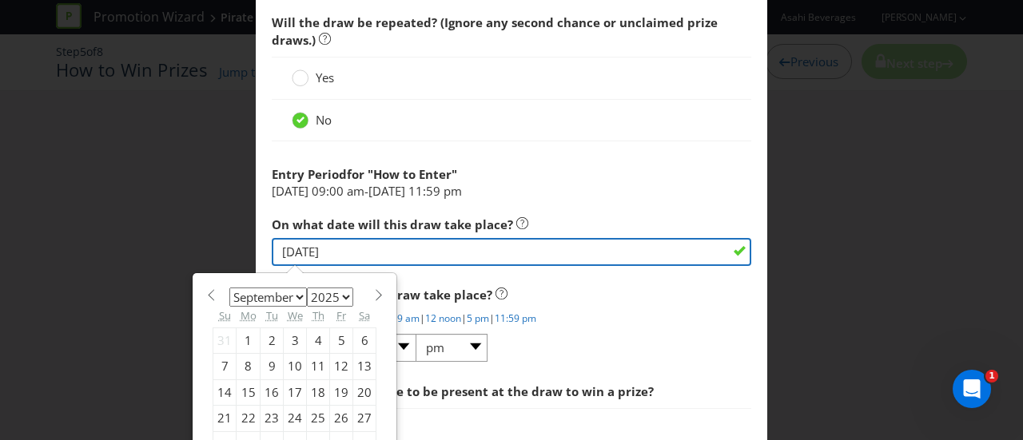
scroll to position [1909, 0]
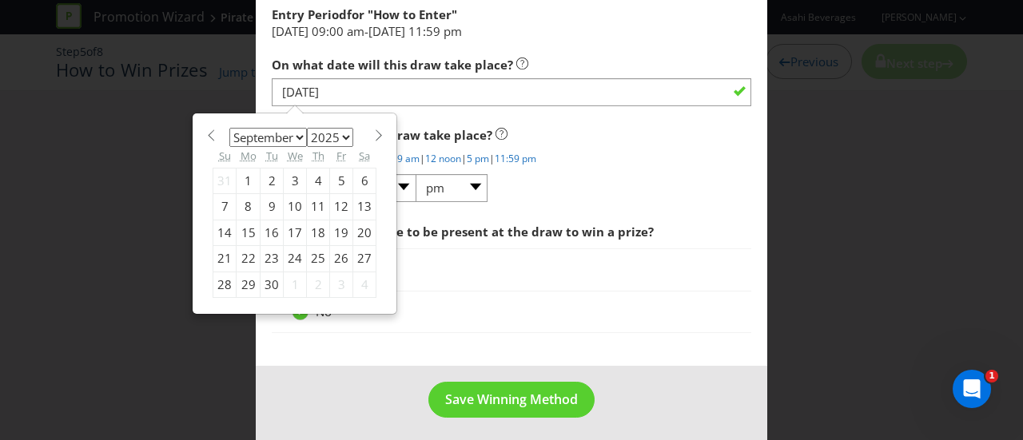
click at [650, 155] on p "Common options: 12:01 am | 9 am | 12 noon | 5 pm | 11:59 pm" at bounding box center [512, 159] width 480 height 14
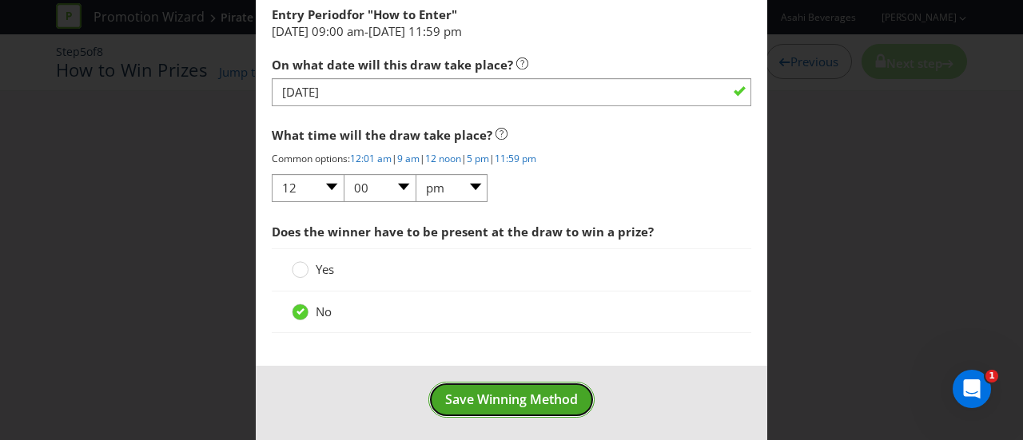
click at [523, 391] on span "Save Winning Method" at bounding box center [511, 400] width 133 height 18
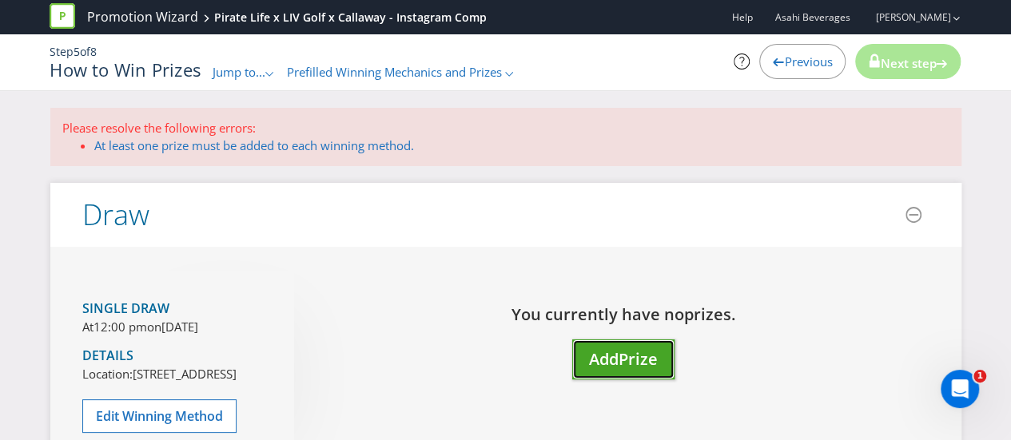
click at [599, 364] on span "Add" at bounding box center [604, 359] width 30 height 22
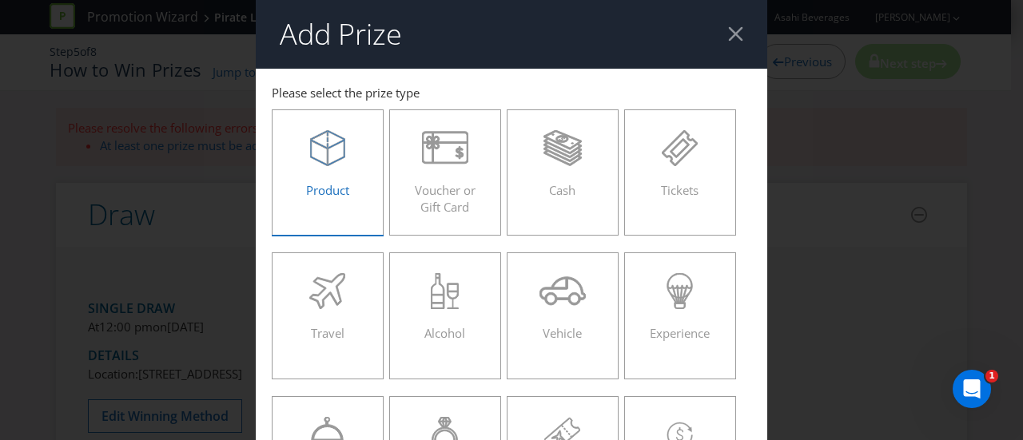
click at [344, 175] on div "Product" at bounding box center [328, 166] width 78 height 72
click at [0, 0] on input "Product" at bounding box center [0, 0] width 0 height 0
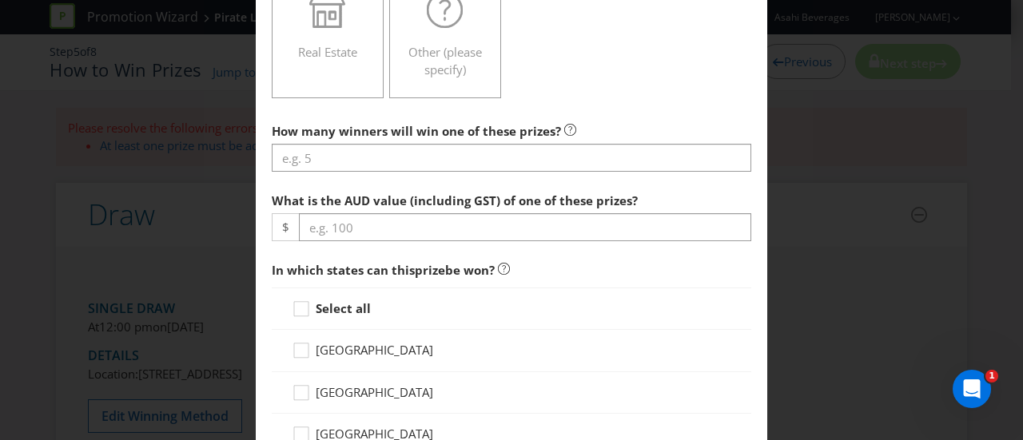
scroll to position [480, 0]
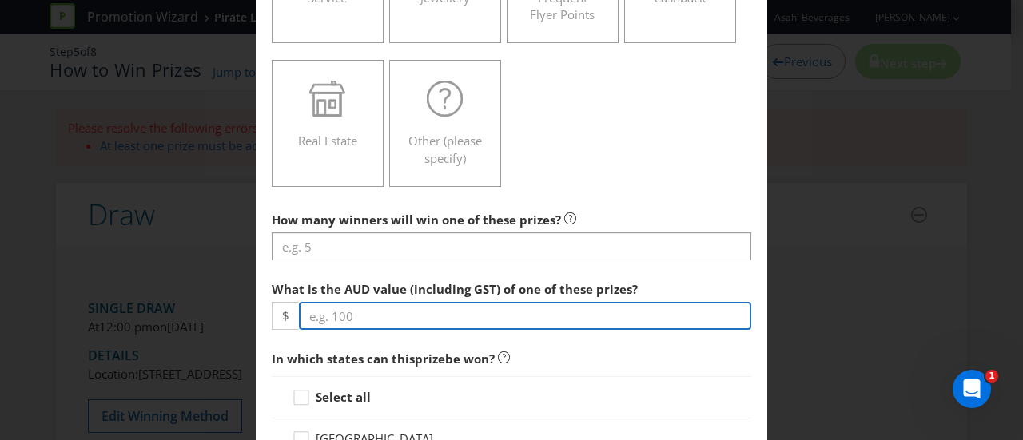
click at [349, 319] on input "number" at bounding box center [525, 316] width 452 height 28
